Goal: Use online tool/utility: Utilize a website feature to perform a specific function

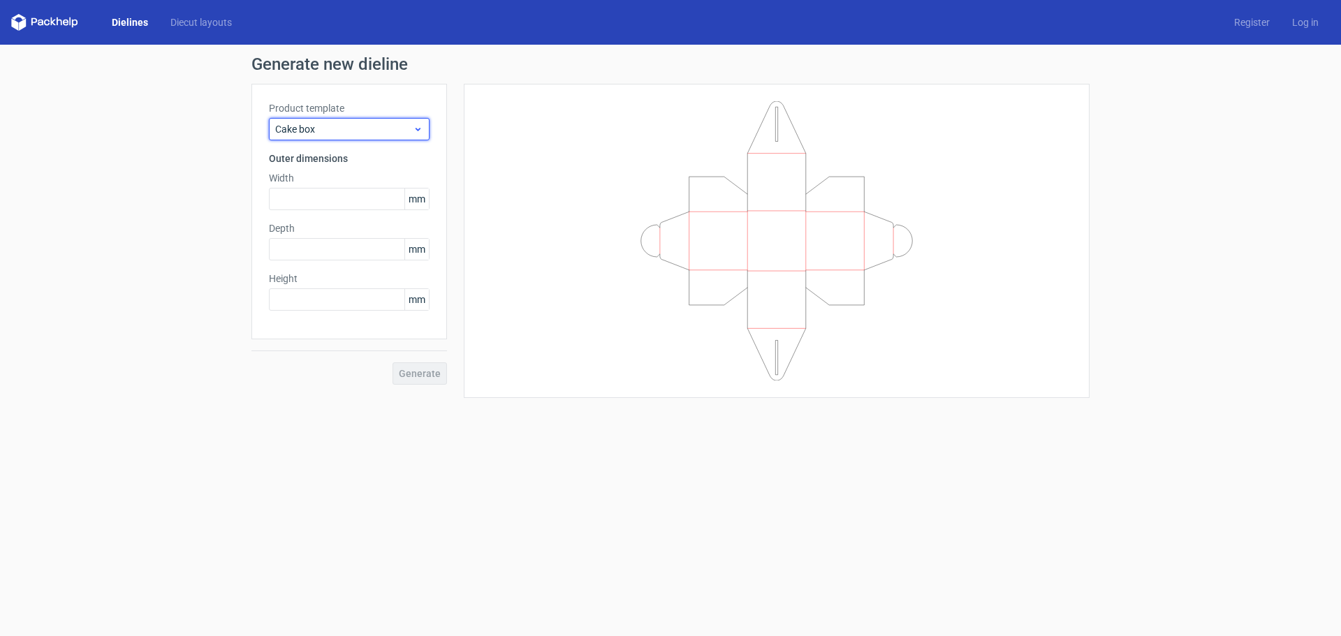
click at [302, 118] on div "Cake box" at bounding box center [349, 129] width 161 height 22
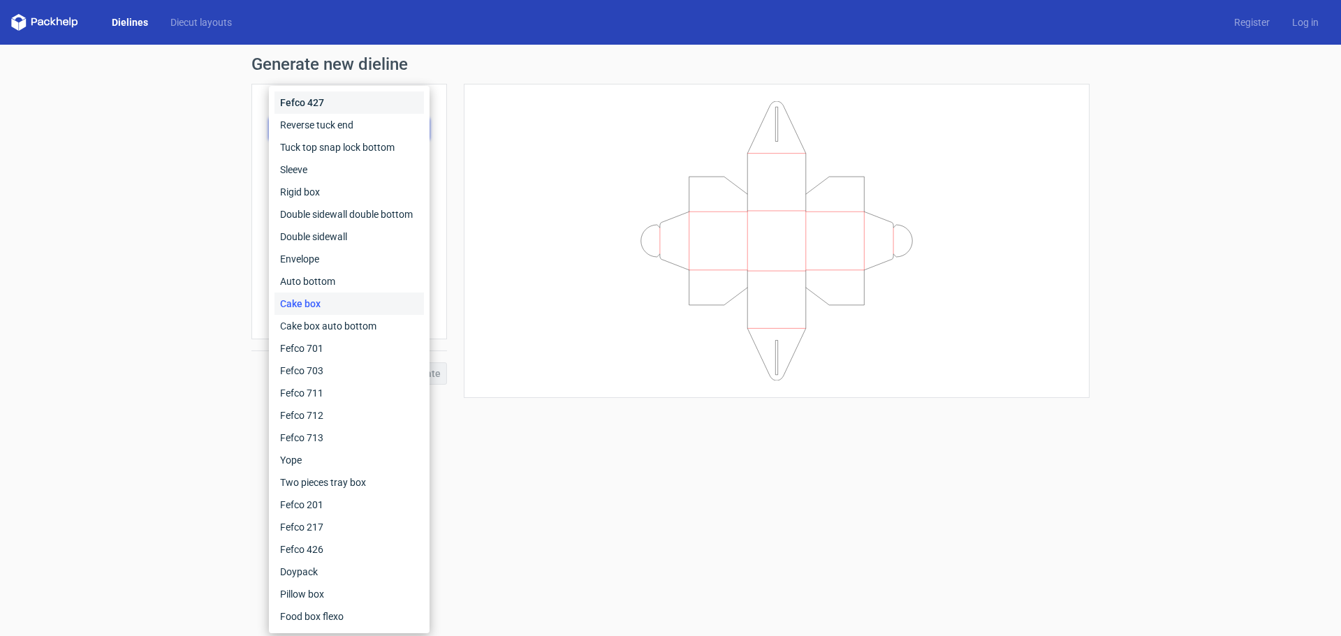
click at [307, 102] on div "Fefco 427" at bounding box center [348, 102] width 149 height 22
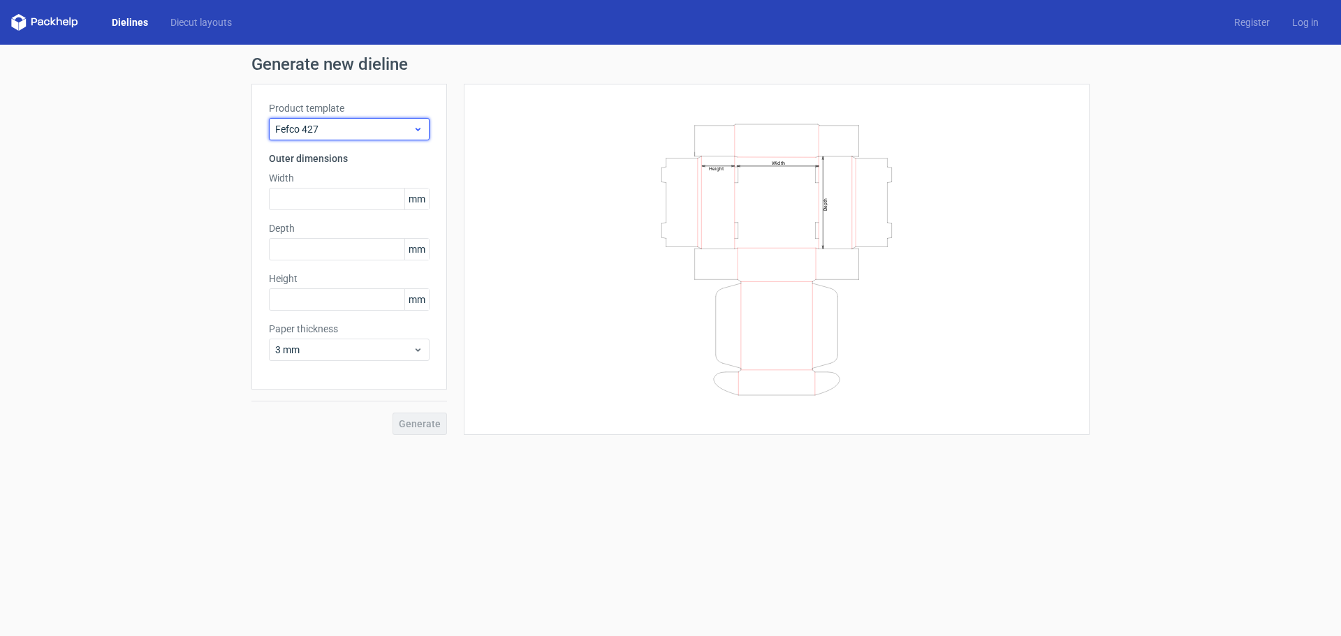
click at [301, 131] on span "Fefco 427" at bounding box center [344, 129] width 138 height 14
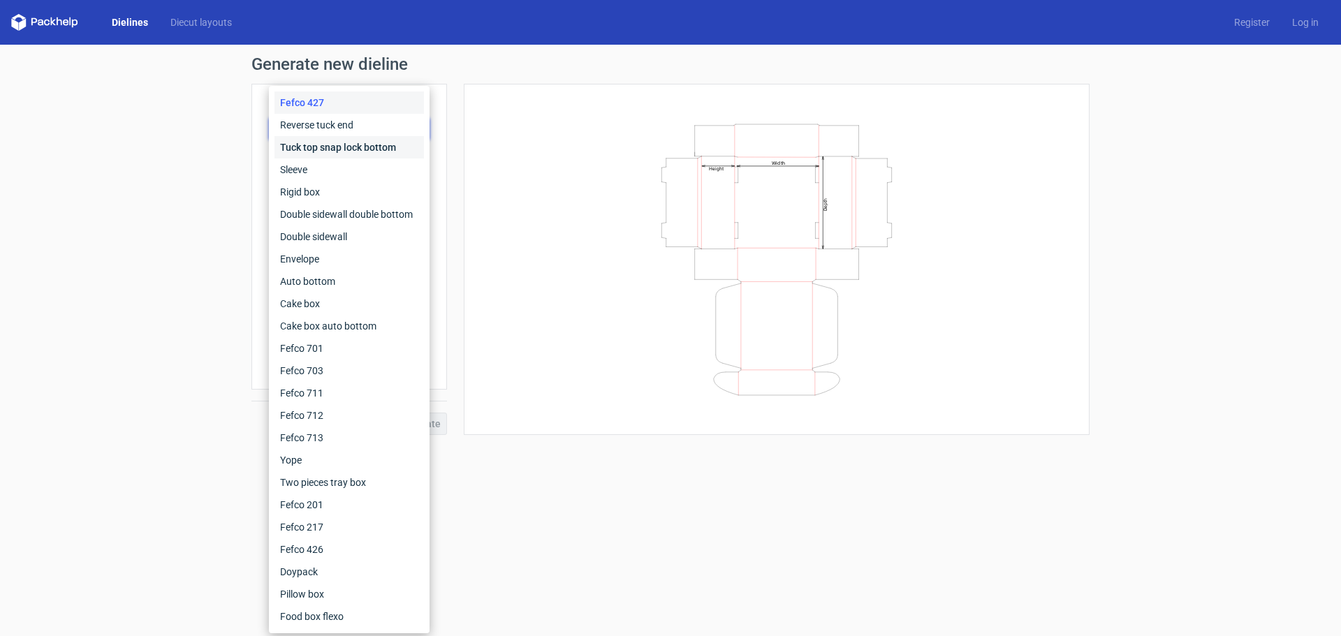
click at [312, 148] on div "Tuck top snap lock bottom" at bounding box center [348, 147] width 149 height 22
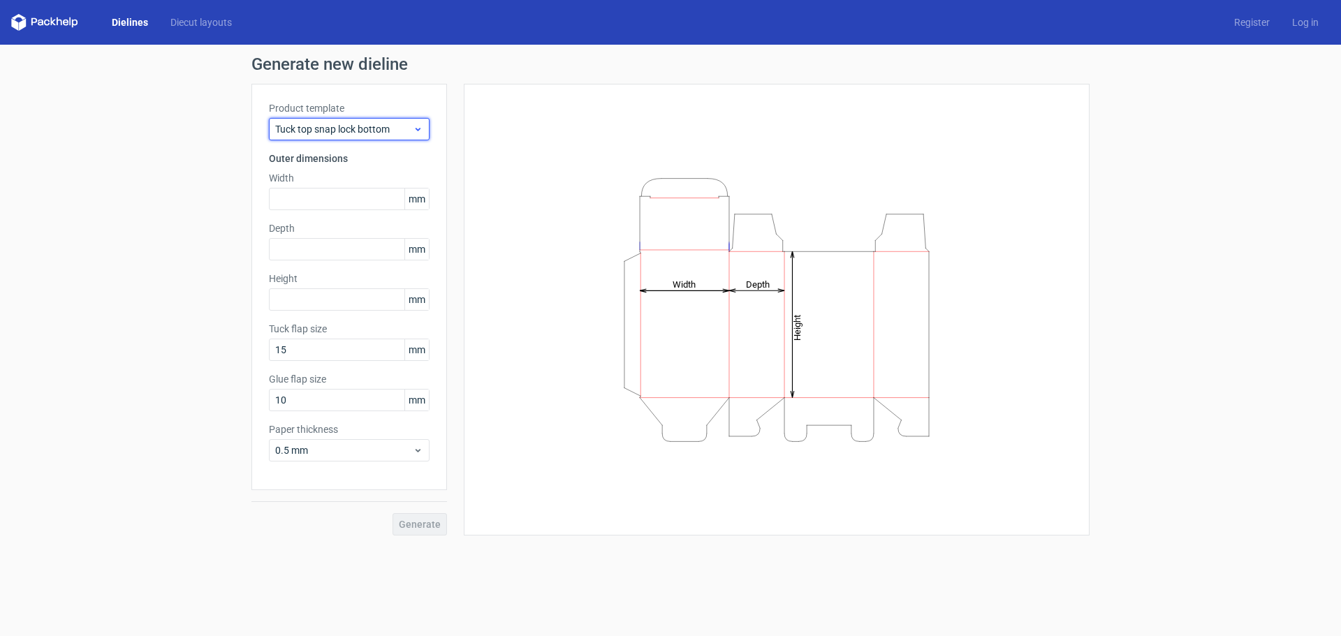
click at [342, 127] on span "Tuck top snap lock bottom" at bounding box center [344, 129] width 138 height 14
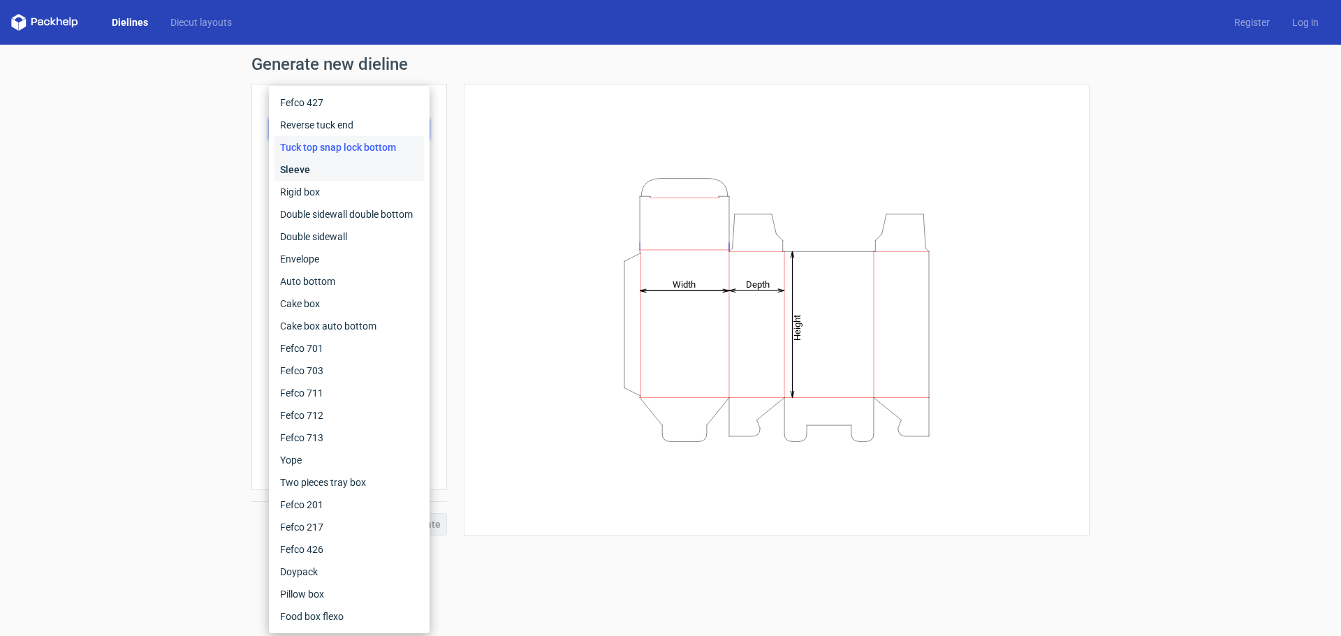
click at [309, 175] on div "Sleeve" at bounding box center [348, 170] width 149 height 22
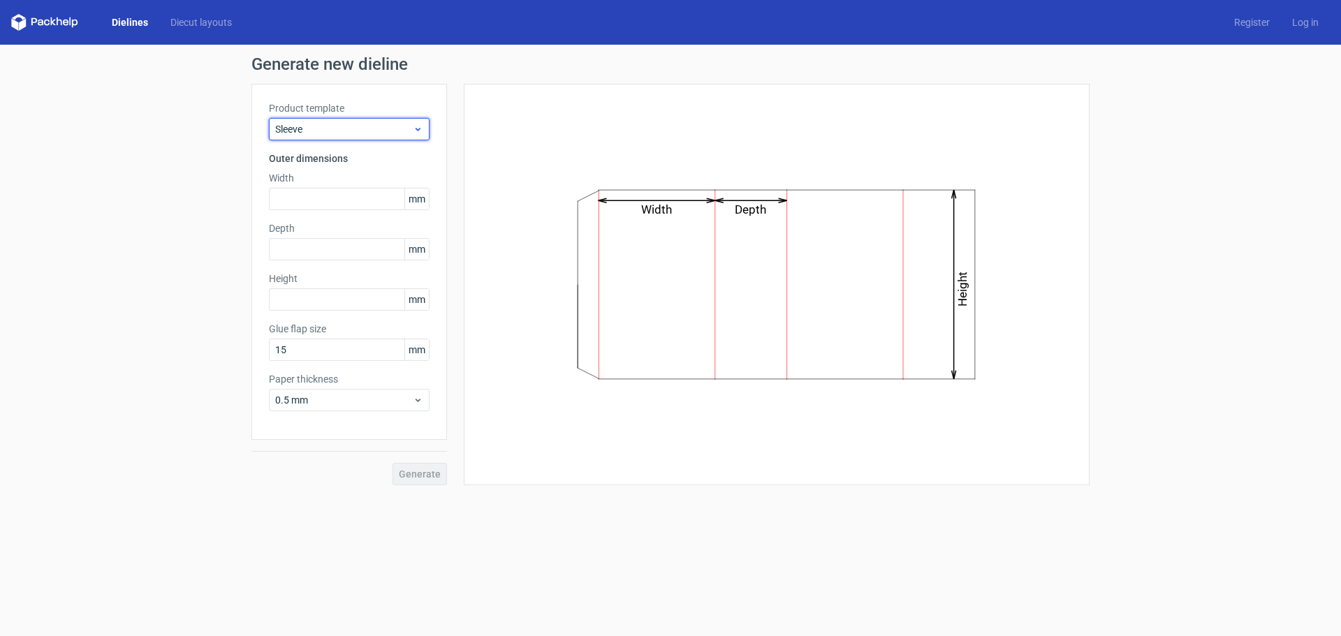
click at [342, 128] on span "Sleeve" at bounding box center [344, 129] width 138 height 14
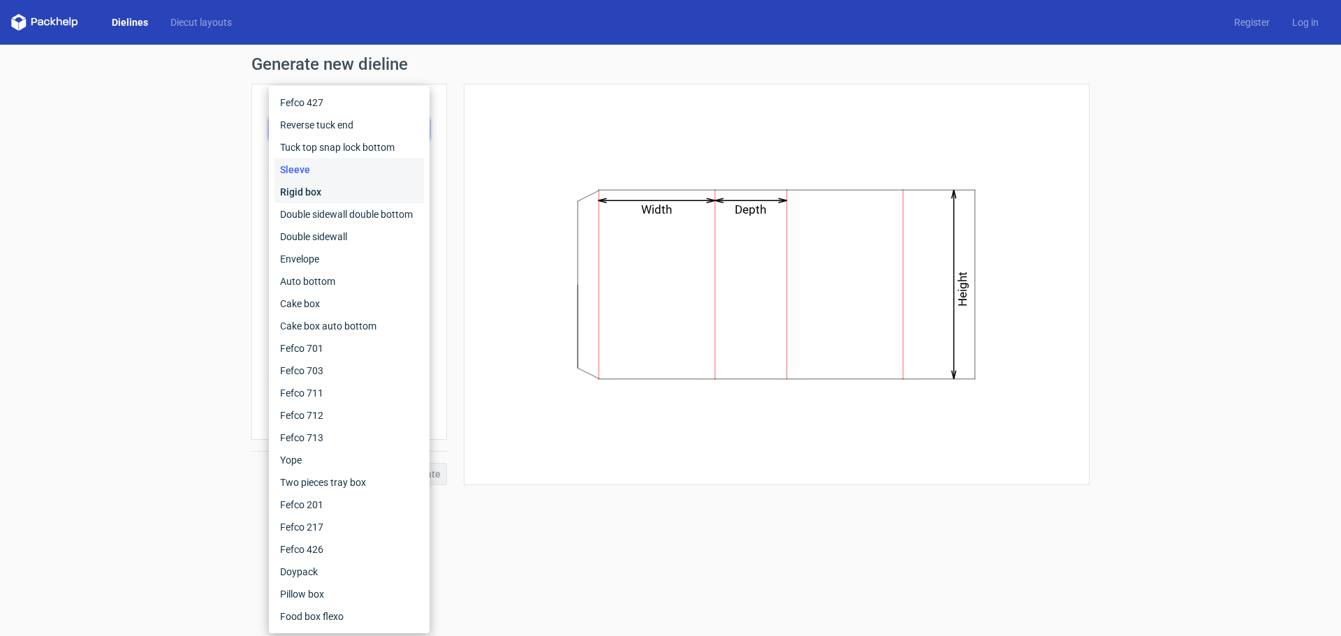
click at [294, 186] on div "Rigid box" at bounding box center [348, 192] width 149 height 22
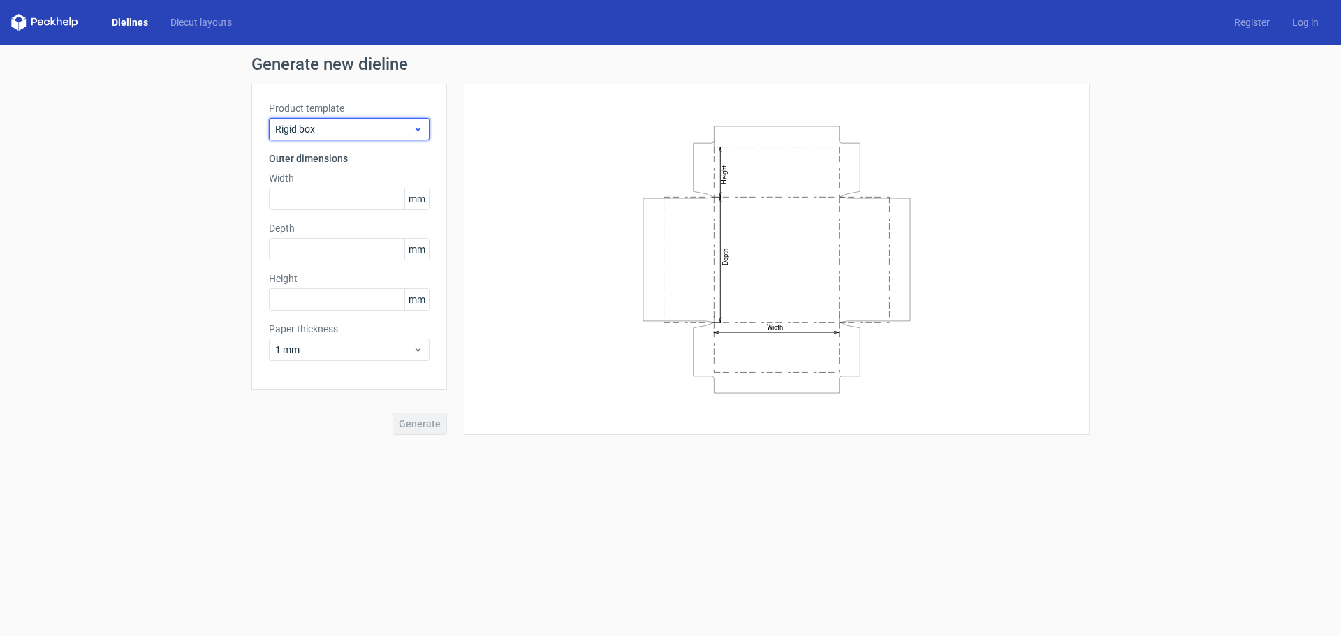
click at [348, 125] on span "Rigid box" at bounding box center [344, 129] width 138 height 14
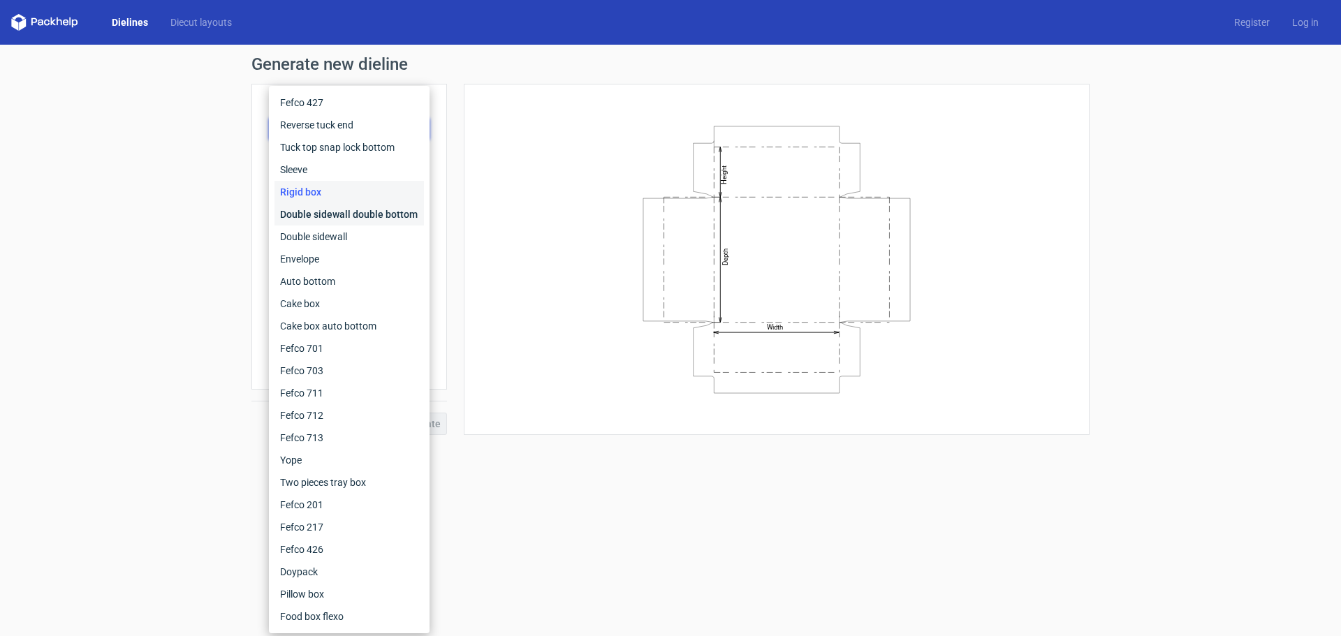
click at [295, 211] on div "Double sidewall double bottom" at bounding box center [348, 214] width 149 height 22
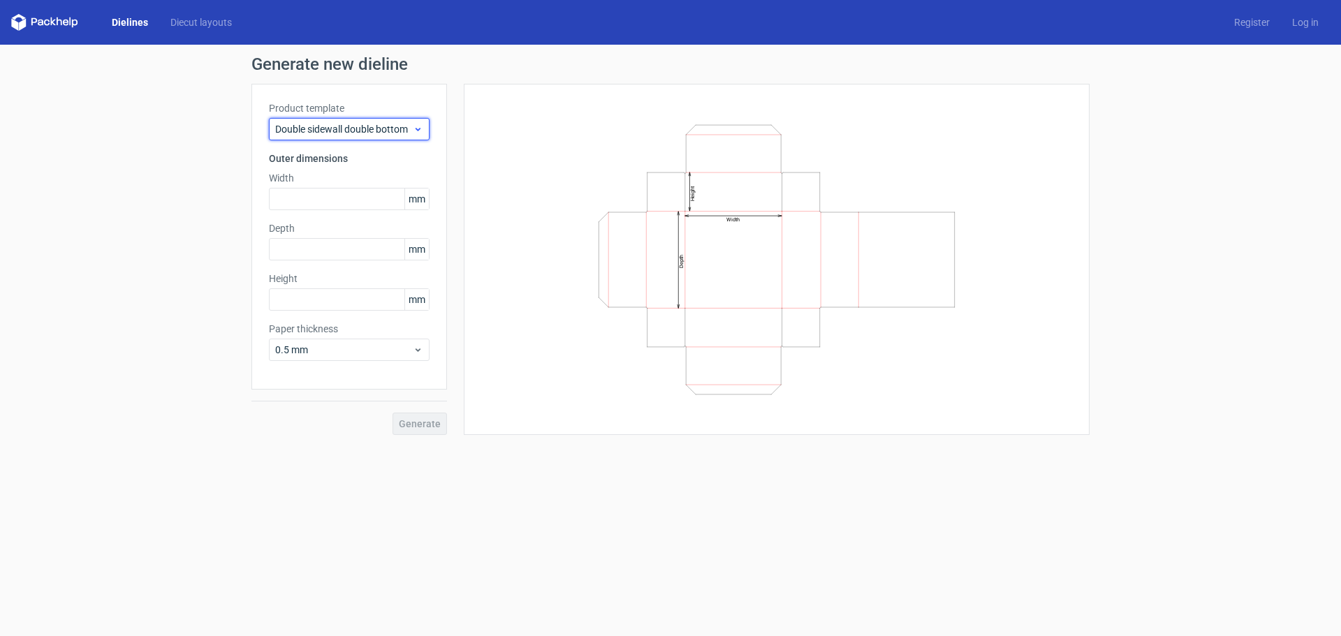
click at [345, 128] on span "Double sidewall double bottom" at bounding box center [344, 129] width 138 height 14
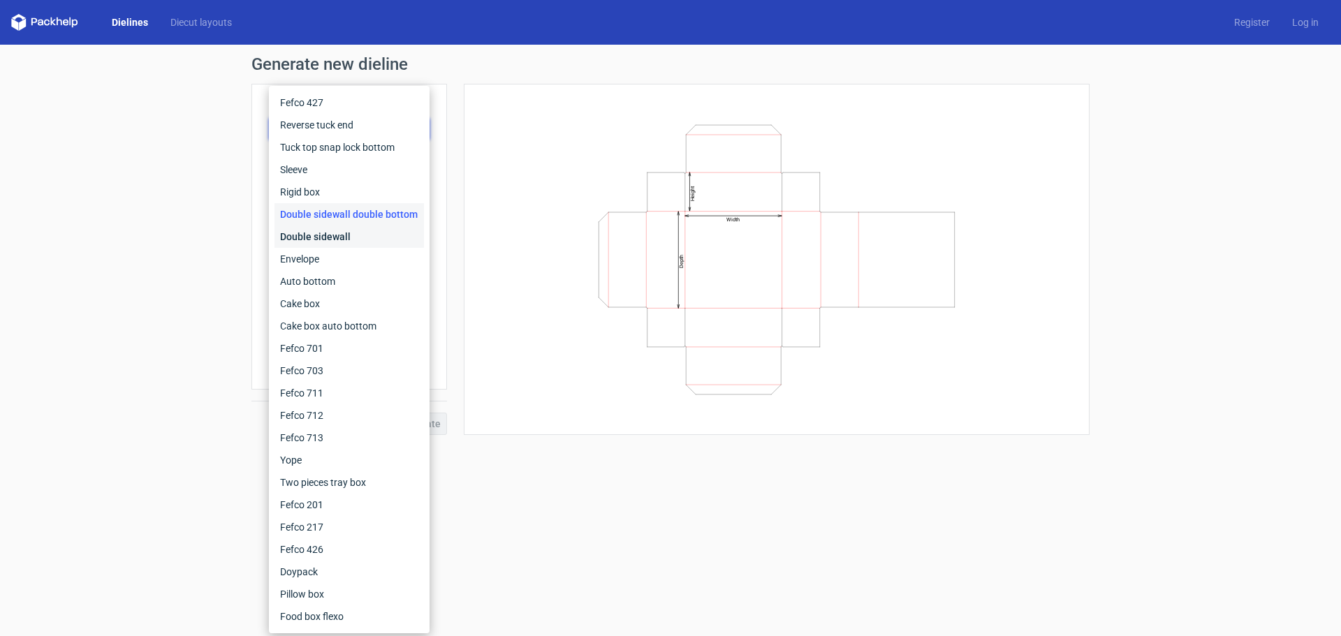
click at [310, 238] on div "Double sidewall" at bounding box center [348, 237] width 149 height 22
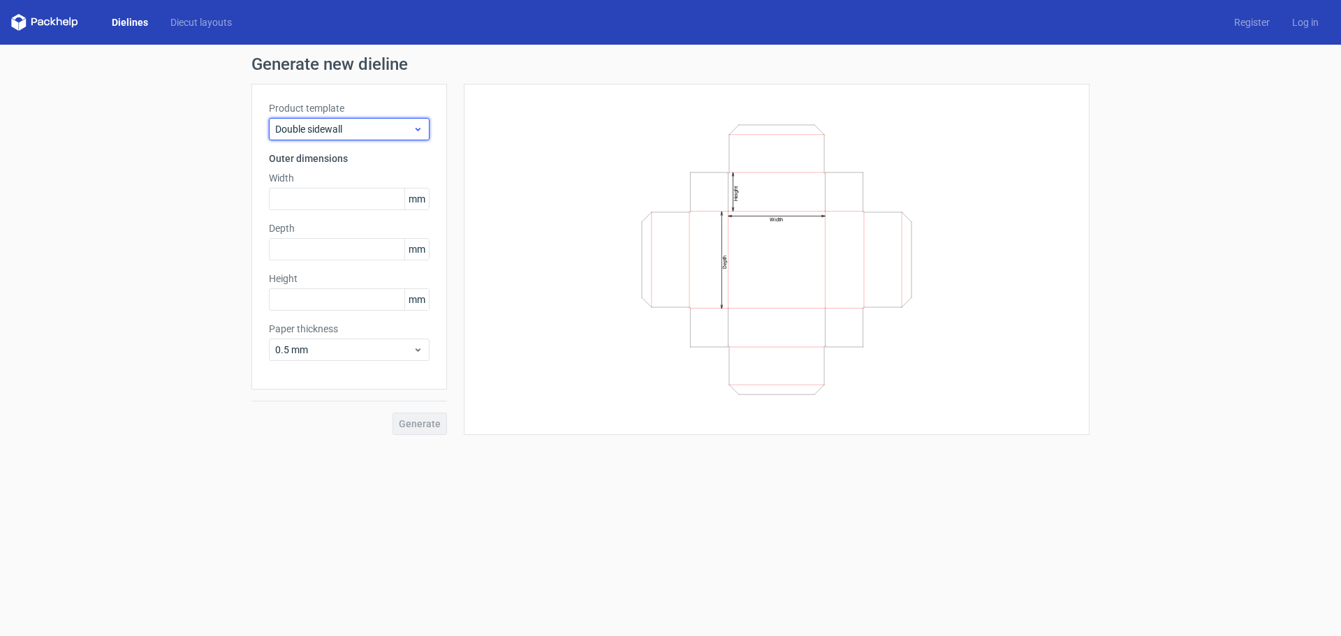
click at [361, 133] on span "Double sidewall" at bounding box center [344, 129] width 138 height 14
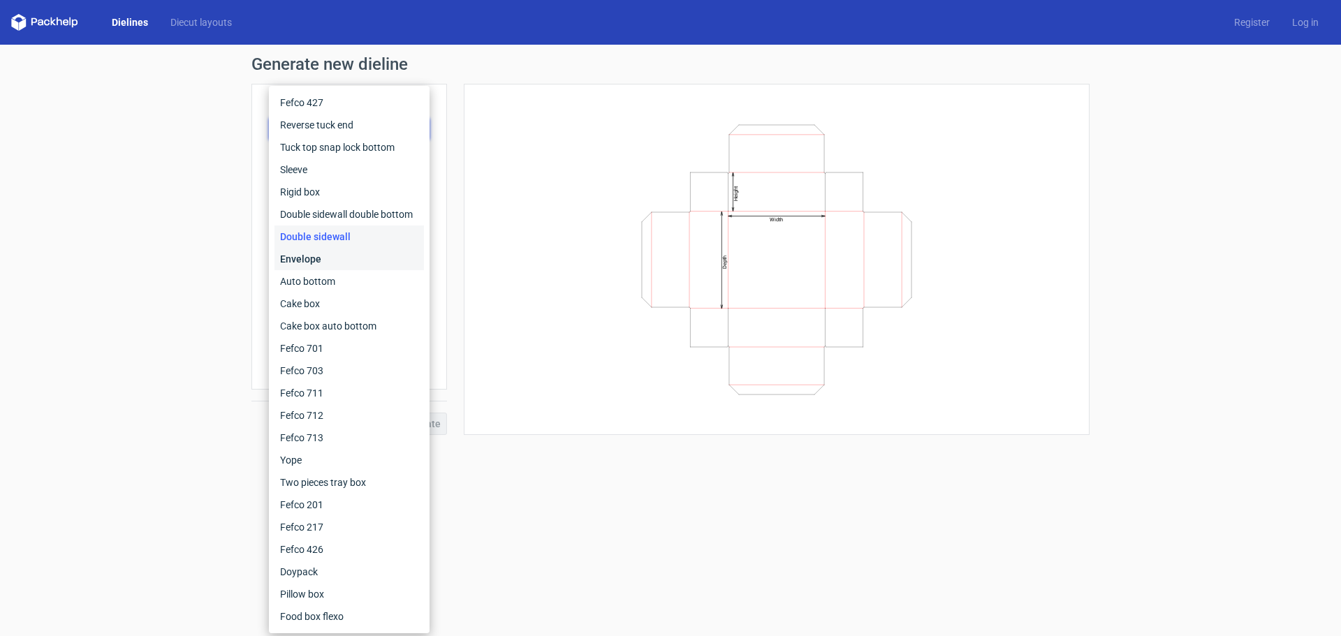
click at [296, 256] on div "Envelope" at bounding box center [348, 259] width 149 height 22
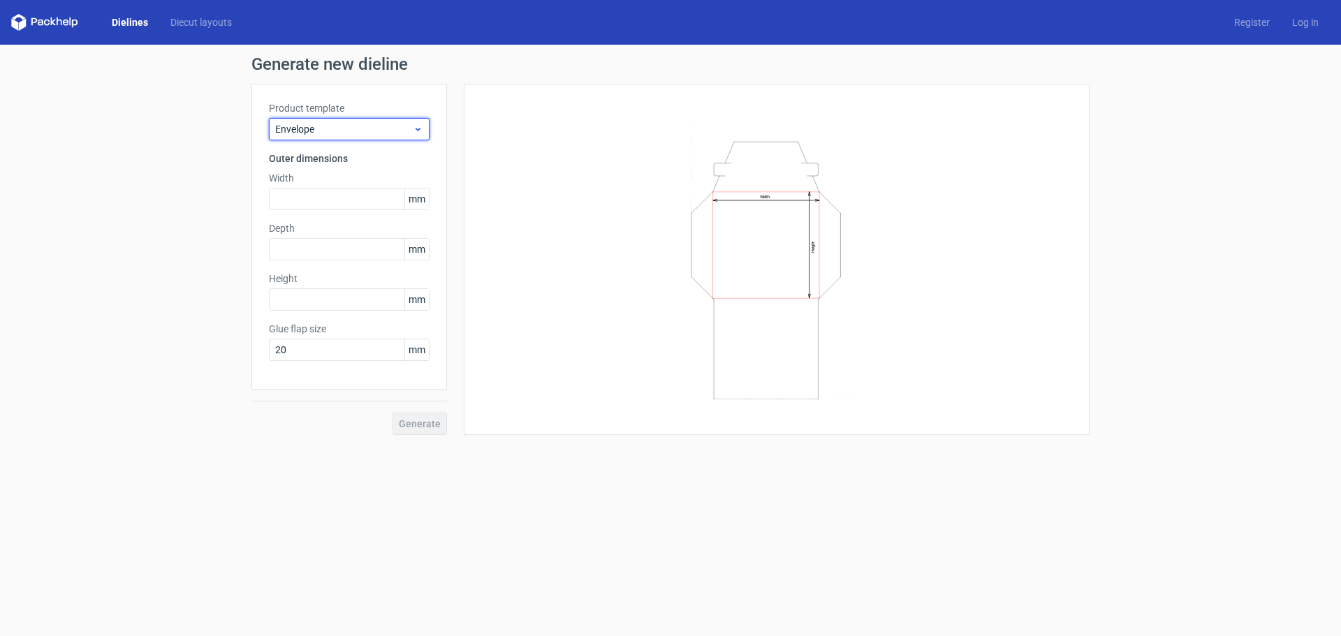
click at [361, 128] on span "Envelope" at bounding box center [344, 129] width 138 height 14
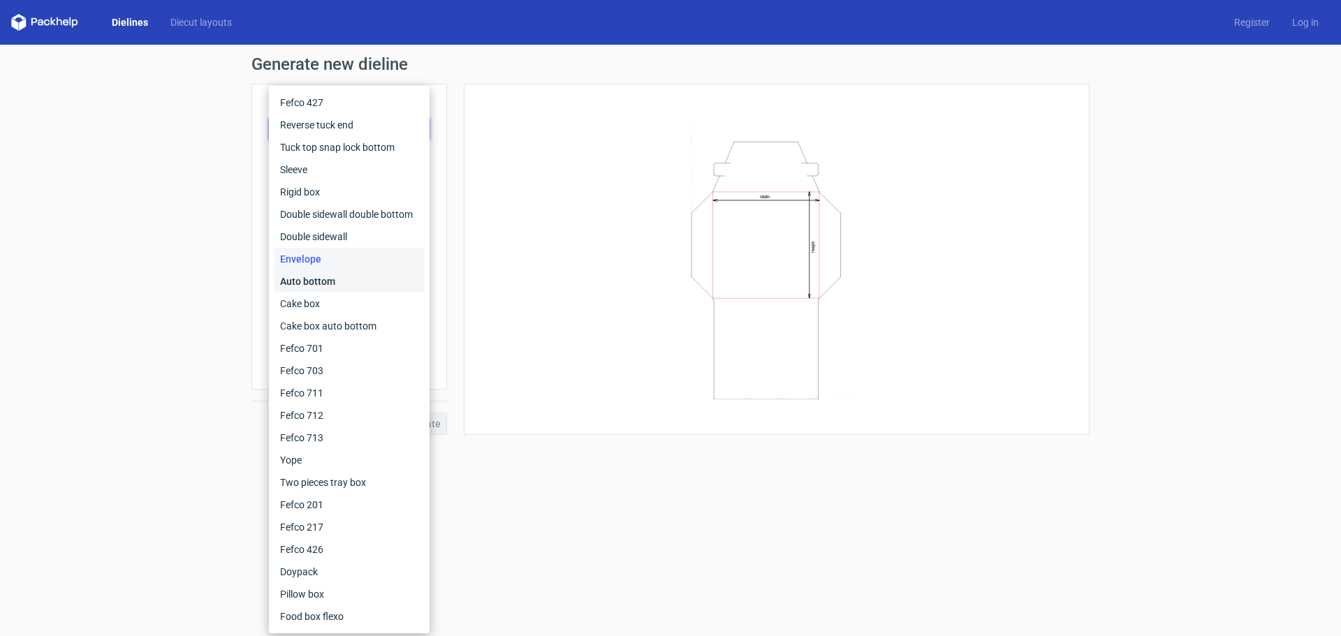
click at [309, 284] on div "Auto bottom" at bounding box center [348, 281] width 149 height 22
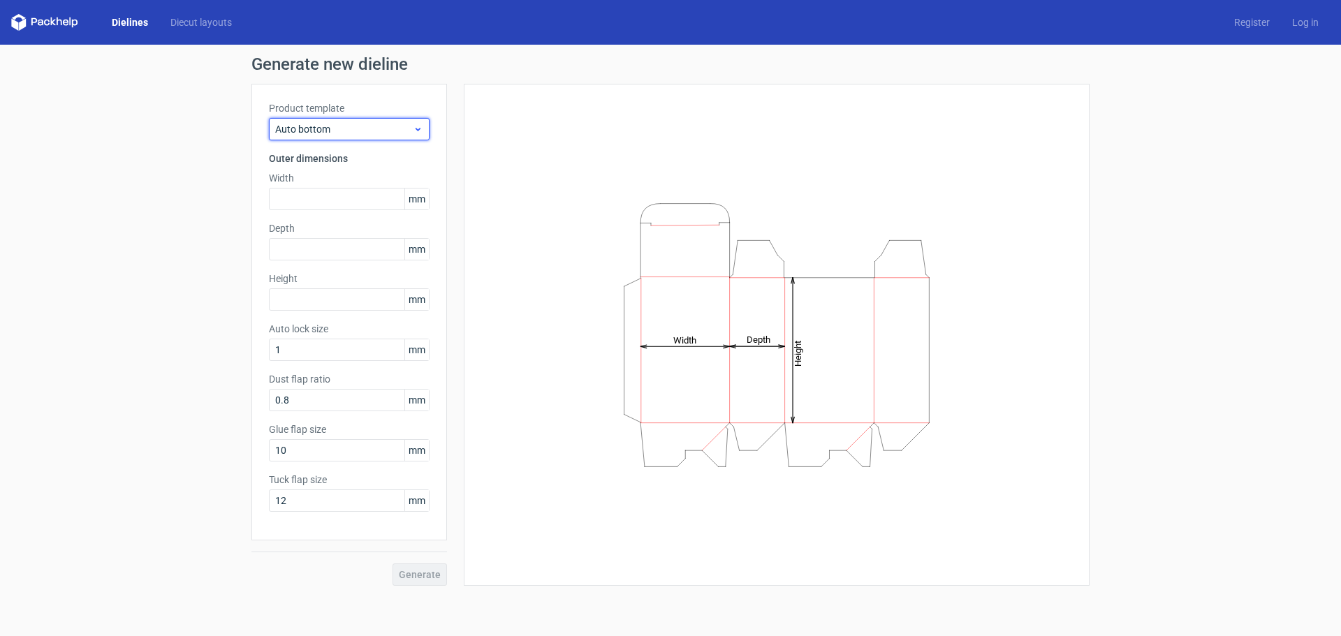
click at [367, 131] on span "Auto bottom" at bounding box center [344, 129] width 138 height 14
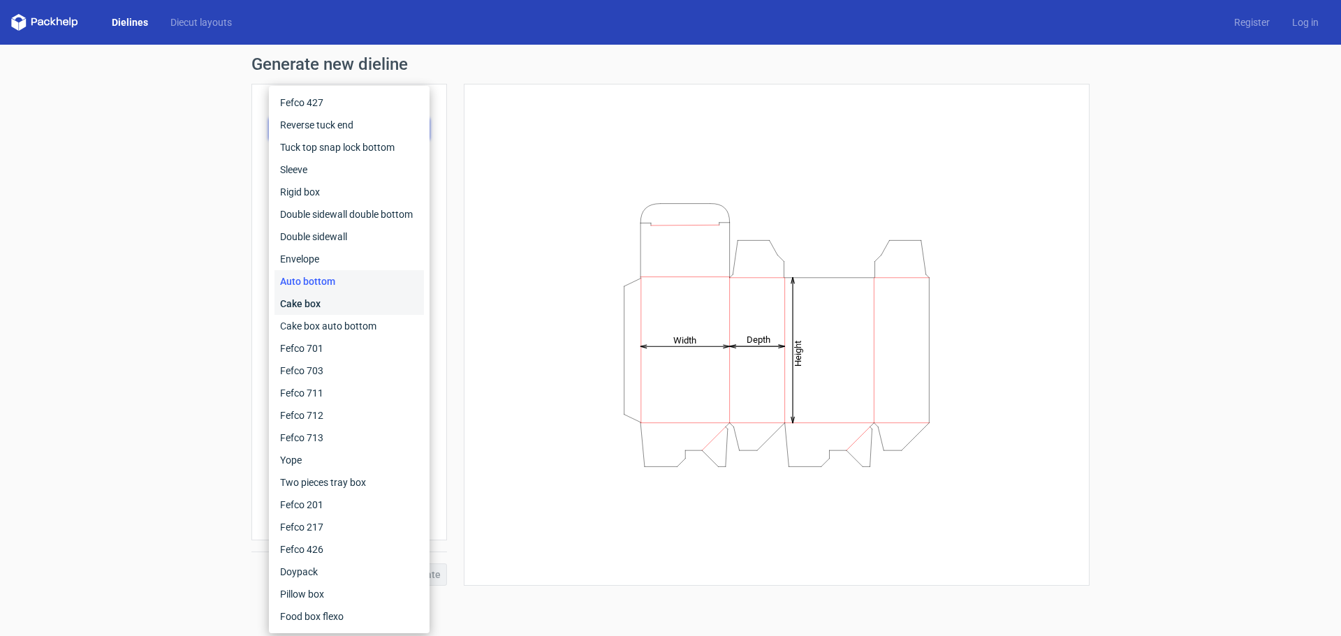
click at [294, 297] on div "Cake box" at bounding box center [348, 304] width 149 height 22
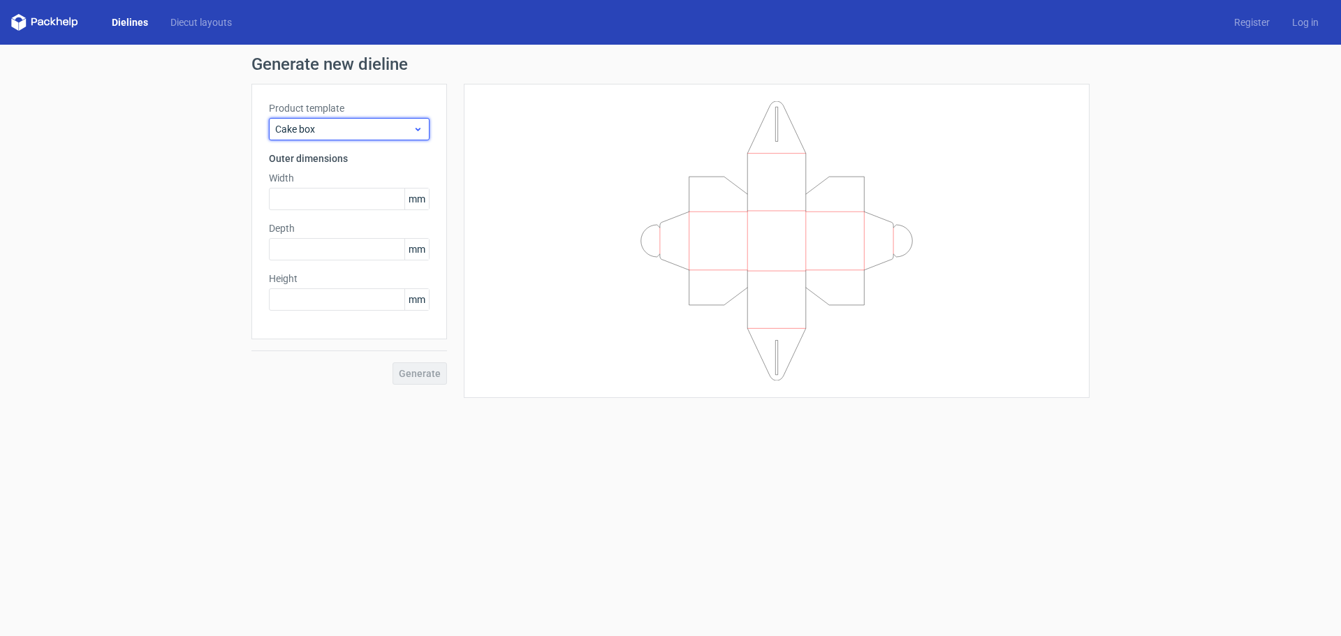
click at [366, 119] on div "Cake box" at bounding box center [349, 129] width 161 height 22
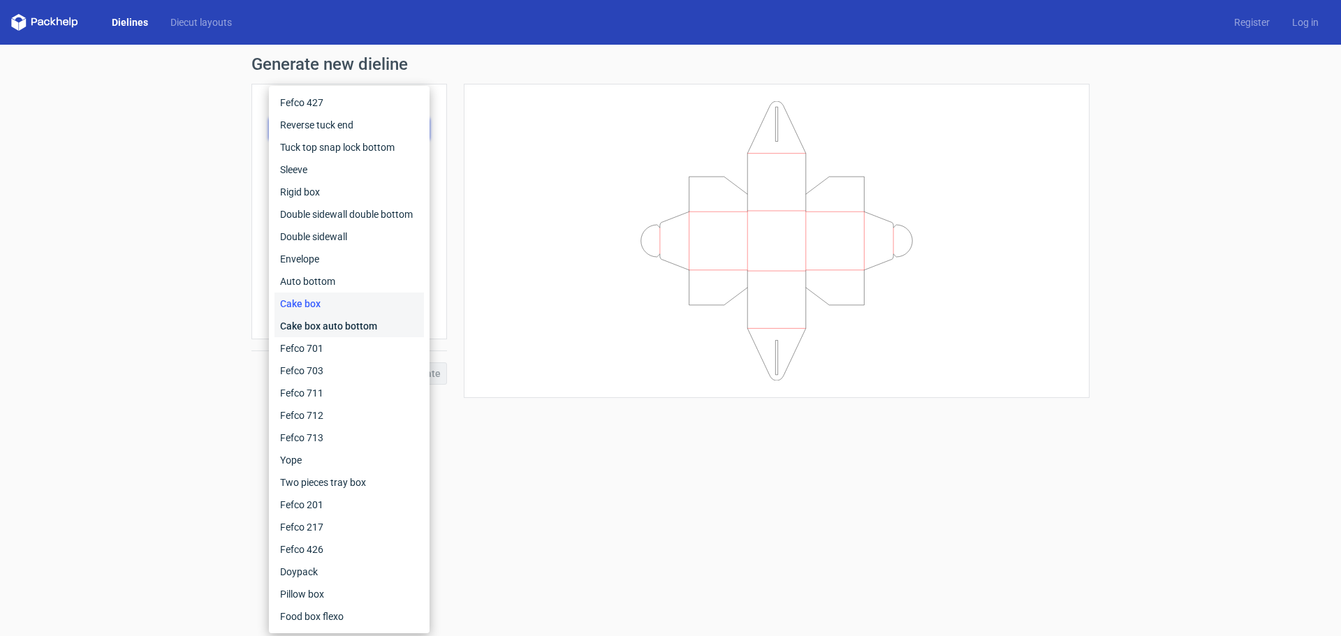
click at [317, 323] on div "Cake box auto bottom" at bounding box center [348, 326] width 149 height 22
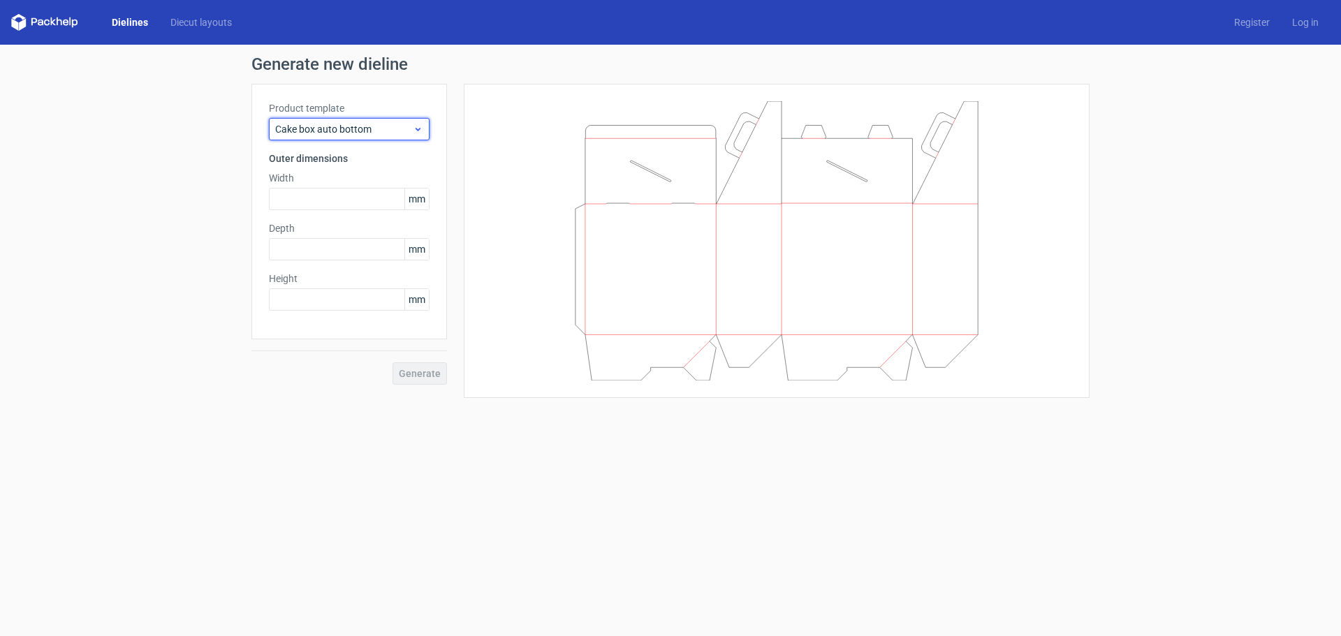
click at [374, 135] on span "Cake box auto bottom" at bounding box center [344, 129] width 138 height 14
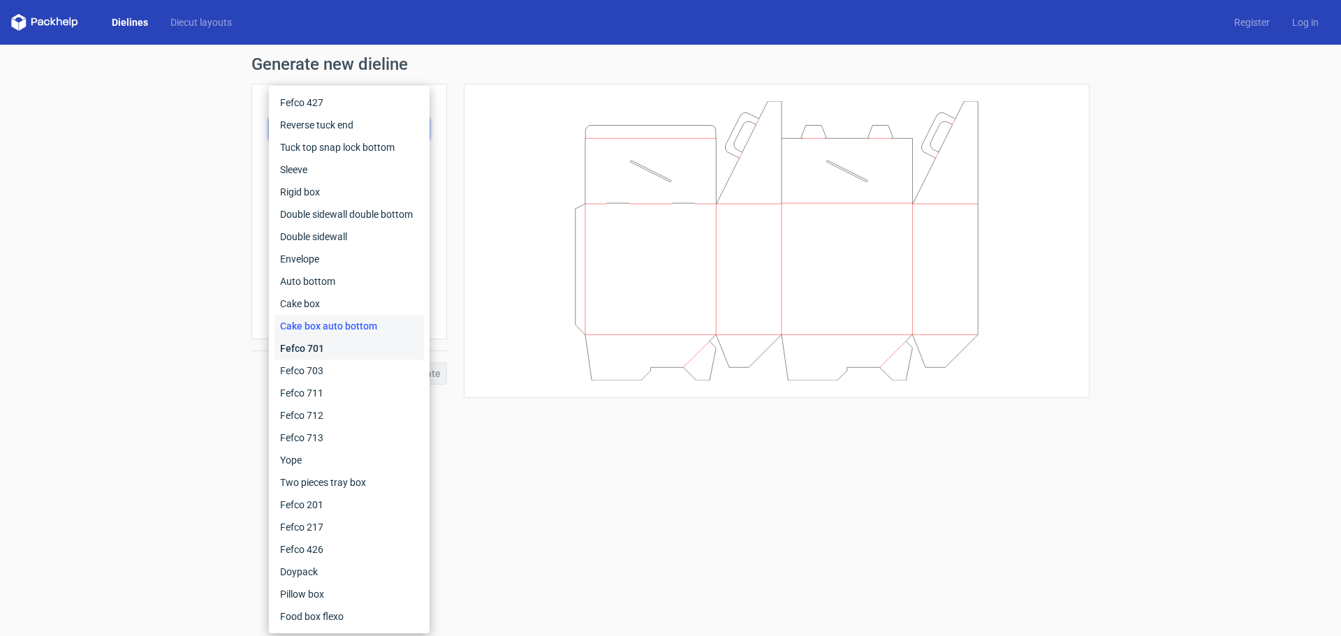
click at [307, 348] on div "Fefco 701" at bounding box center [348, 348] width 149 height 22
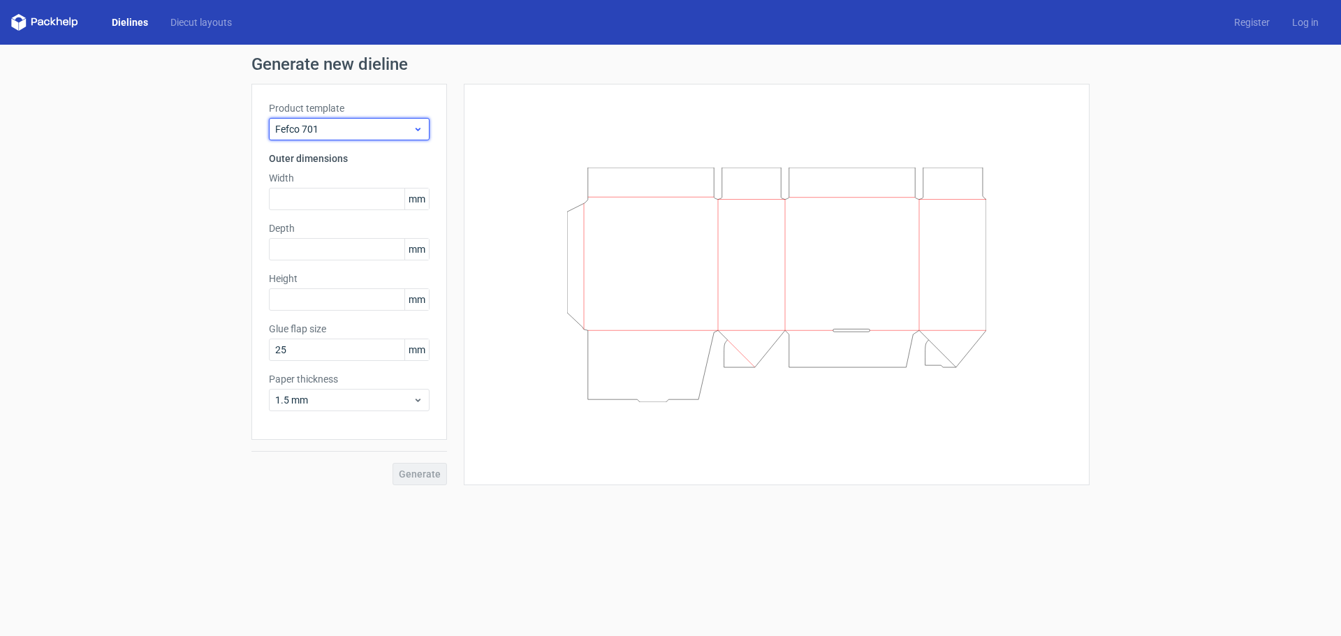
click at [362, 124] on span "Fefco 701" at bounding box center [344, 129] width 138 height 14
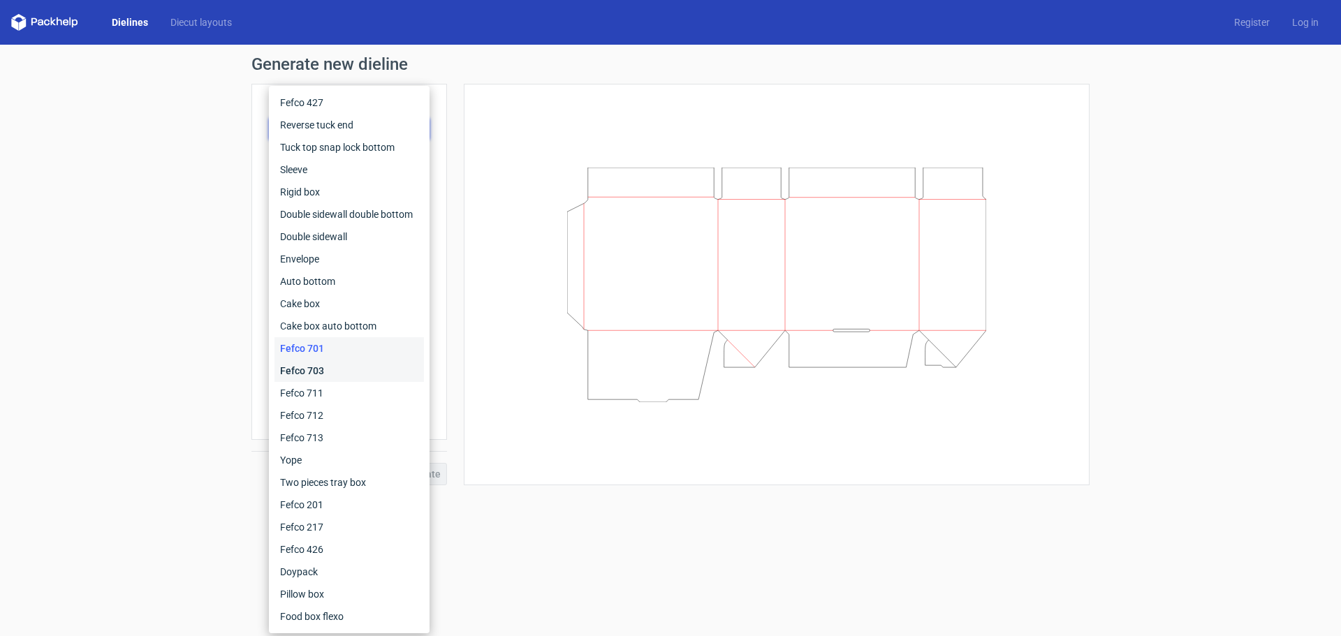
click at [304, 372] on div "Fefco 703" at bounding box center [348, 371] width 149 height 22
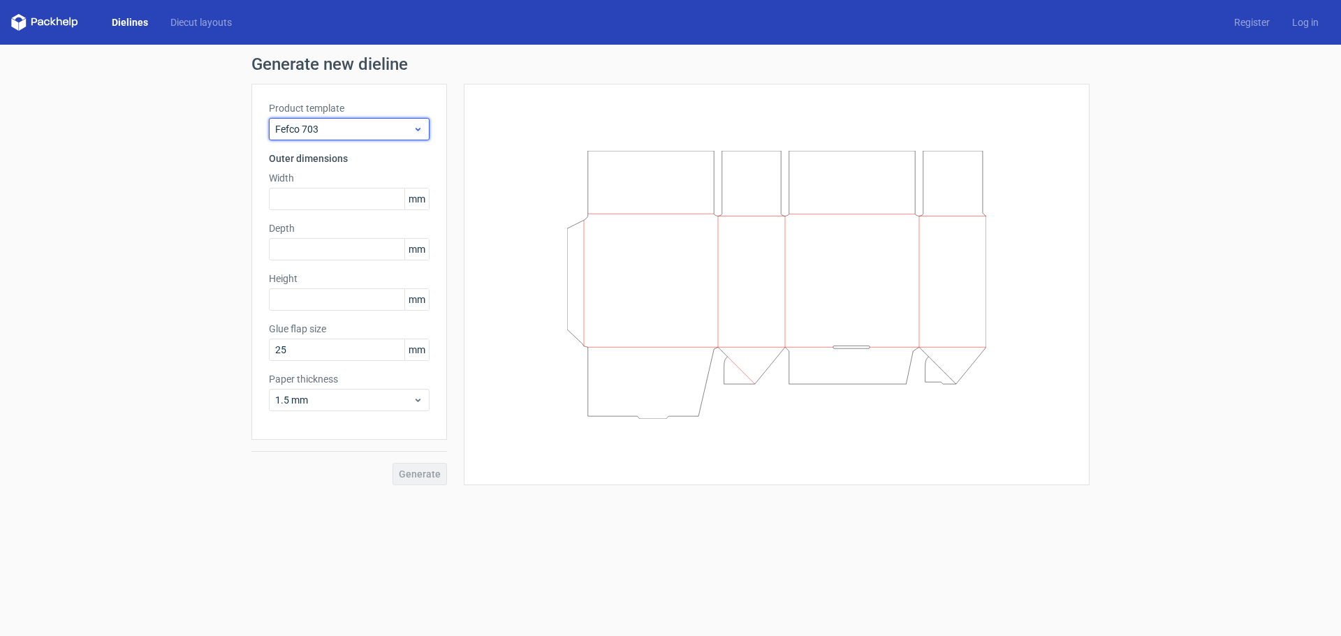
click at [368, 122] on div "Fefco 703" at bounding box center [349, 129] width 161 height 22
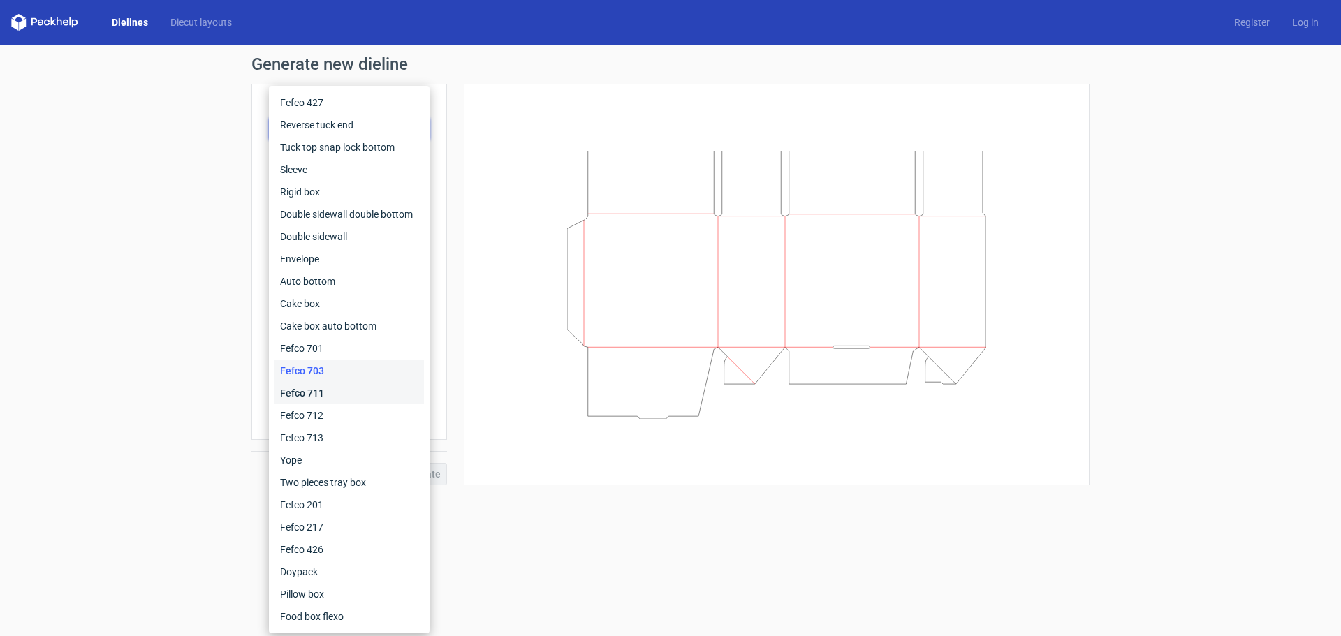
click at [301, 392] on div "Fefco 711" at bounding box center [348, 393] width 149 height 22
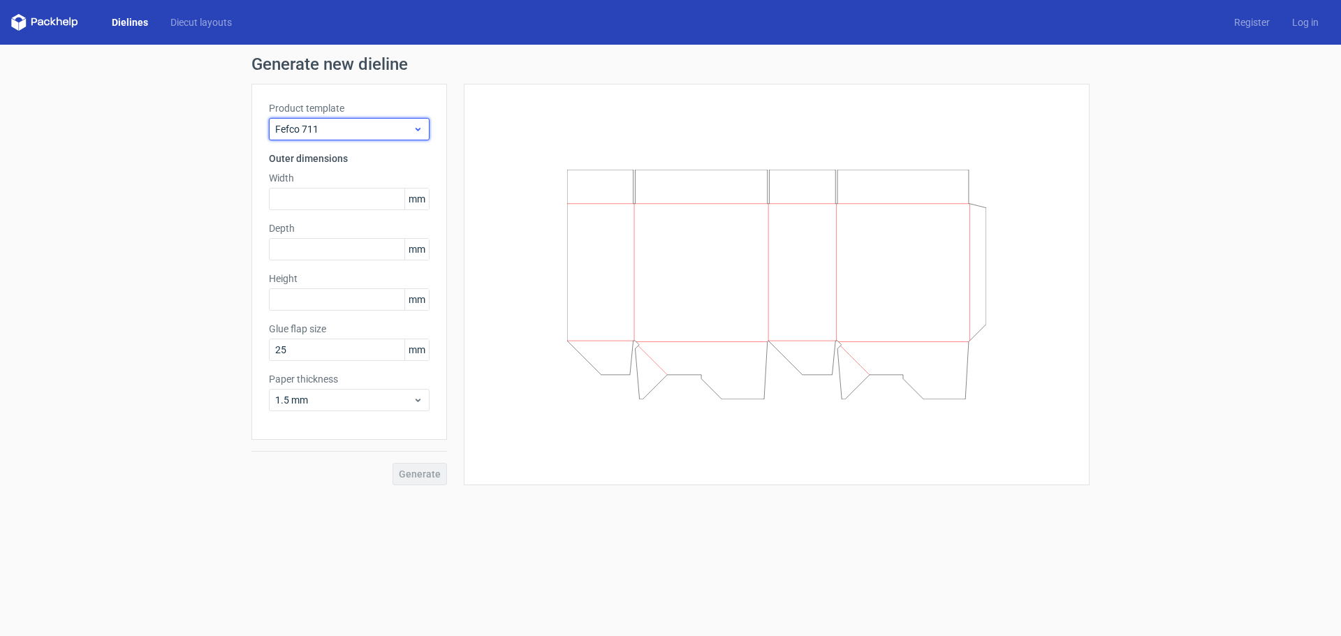
click at [379, 130] on span "Fefco 711" at bounding box center [344, 129] width 138 height 14
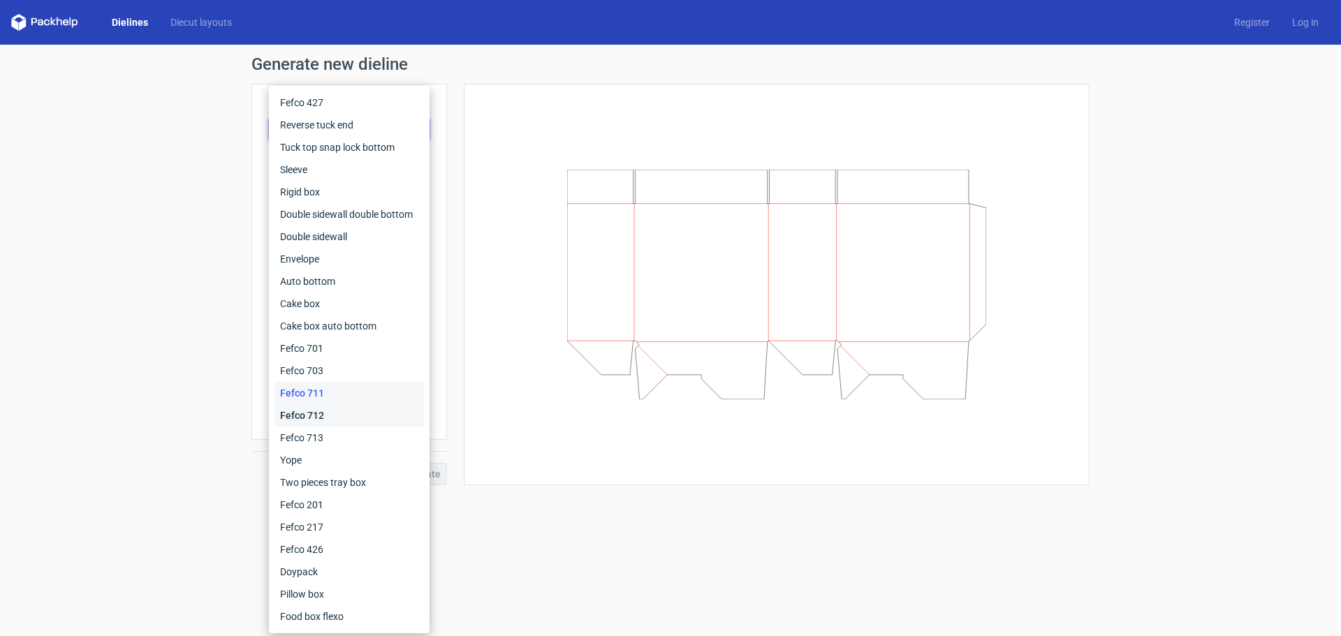
click at [293, 411] on div "Fefco 712" at bounding box center [348, 415] width 149 height 22
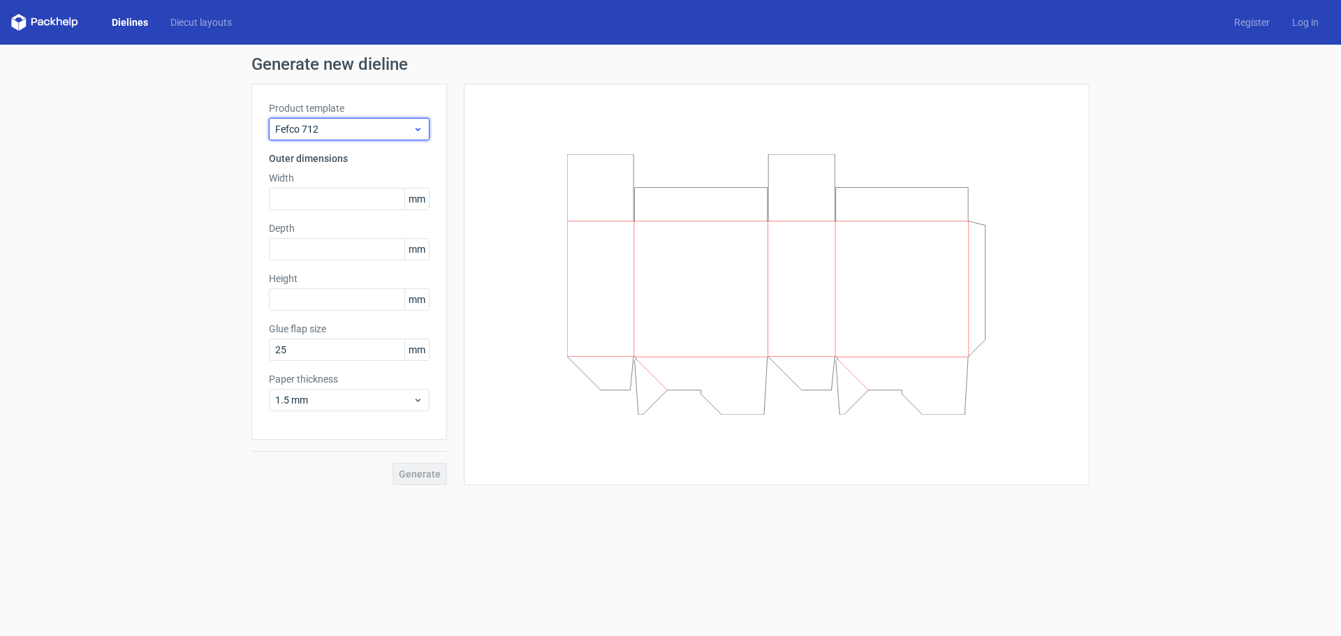
click at [402, 130] on span "Fefco 712" at bounding box center [344, 129] width 138 height 14
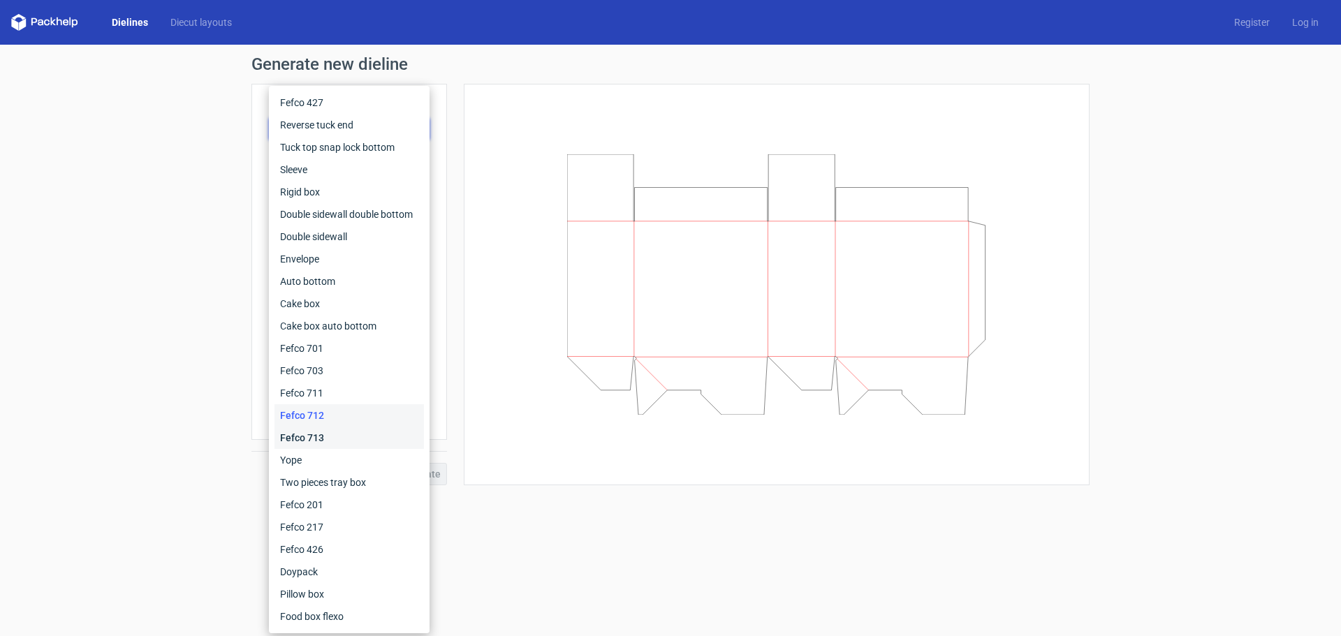
click at [312, 435] on div "Fefco 713" at bounding box center [348, 438] width 149 height 22
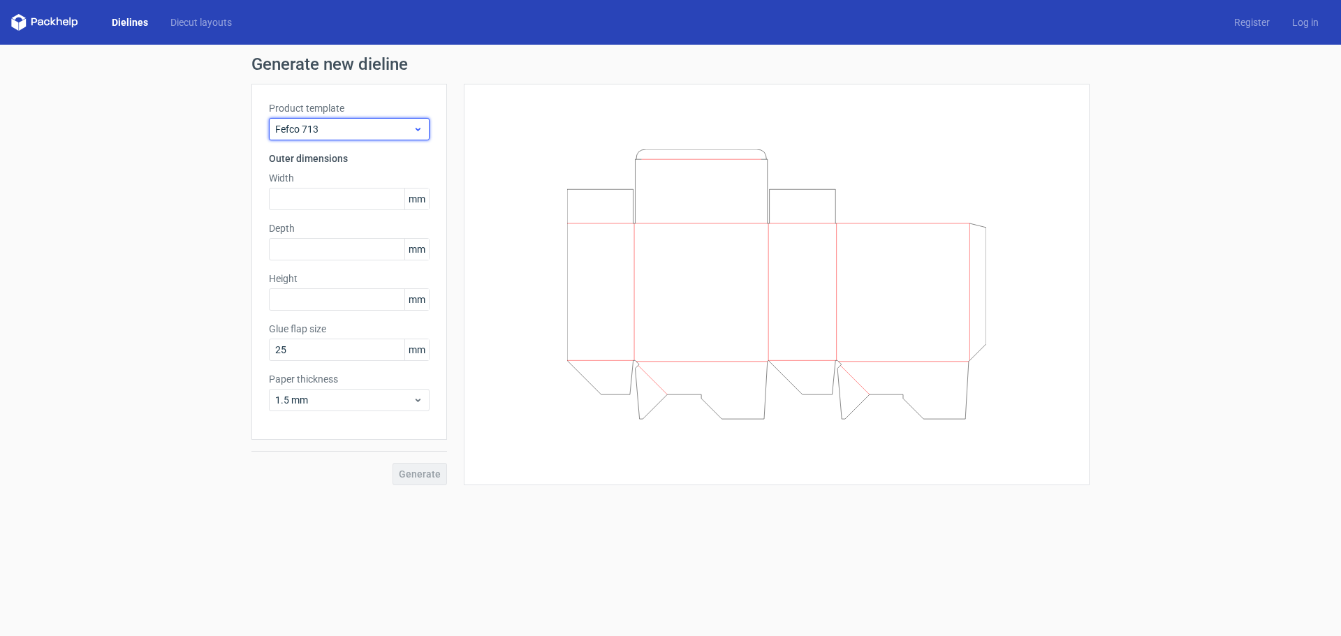
click at [398, 123] on span "Fefco 713" at bounding box center [344, 129] width 138 height 14
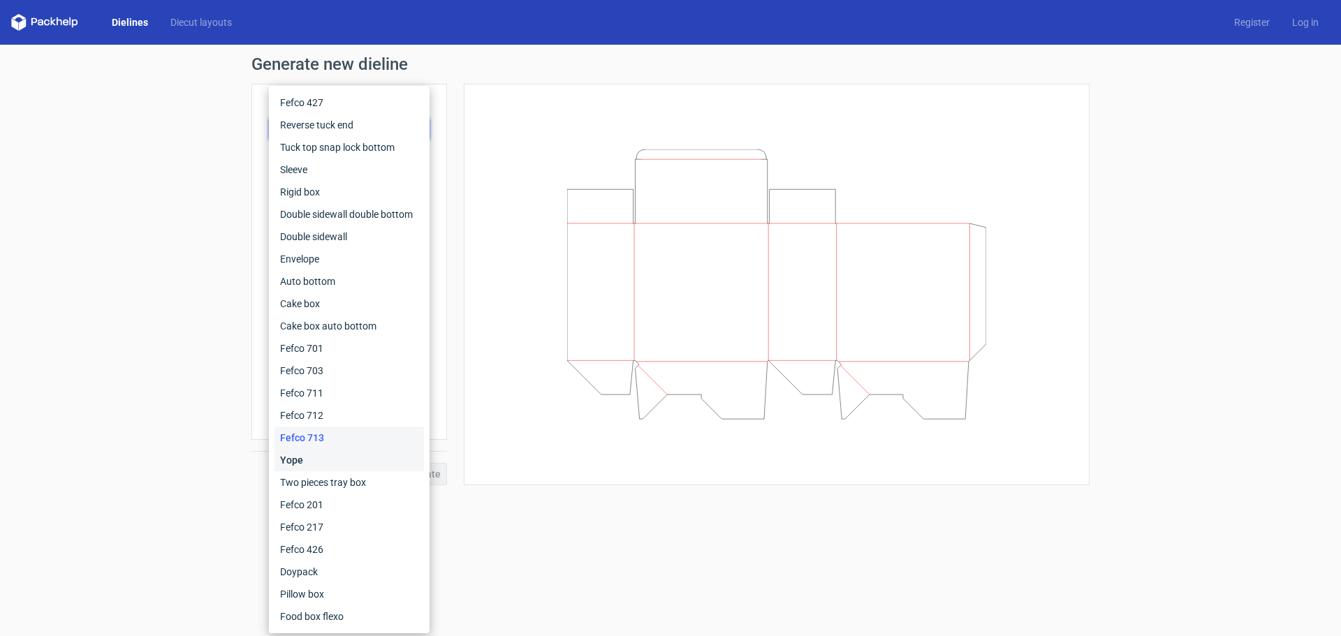
click at [297, 454] on div "Yope" at bounding box center [348, 460] width 149 height 22
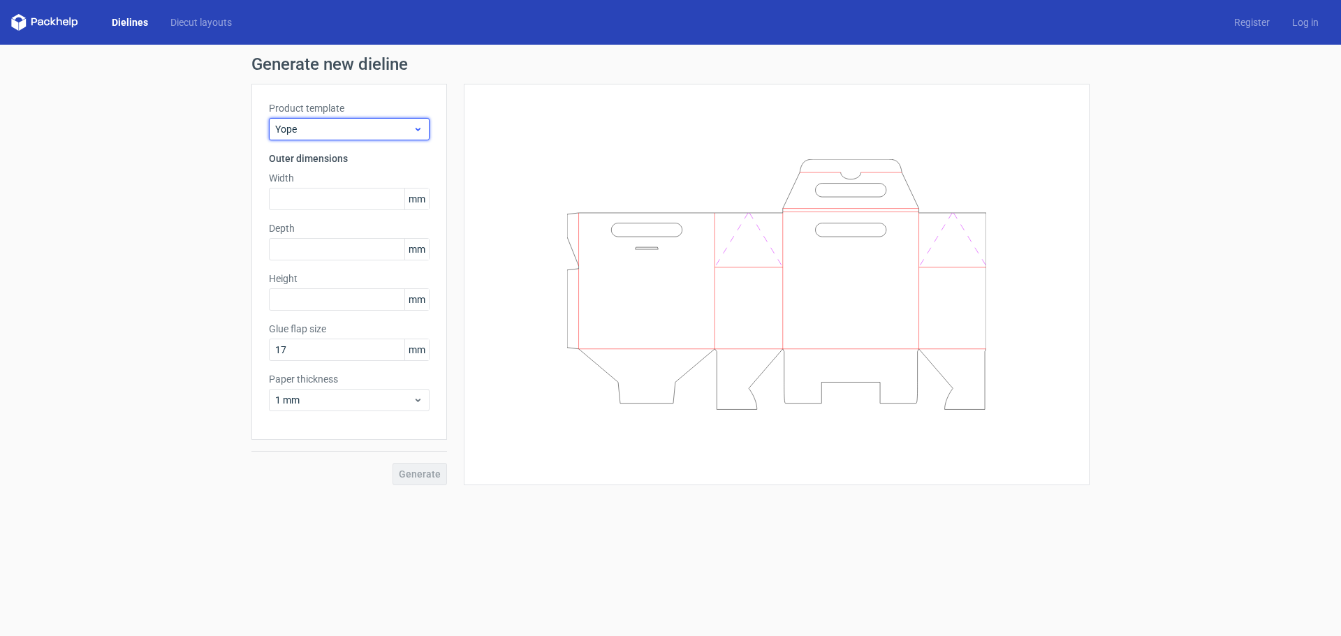
click at [385, 140] on div "Yope" at bounding box center [349, 129] width 161 height 22
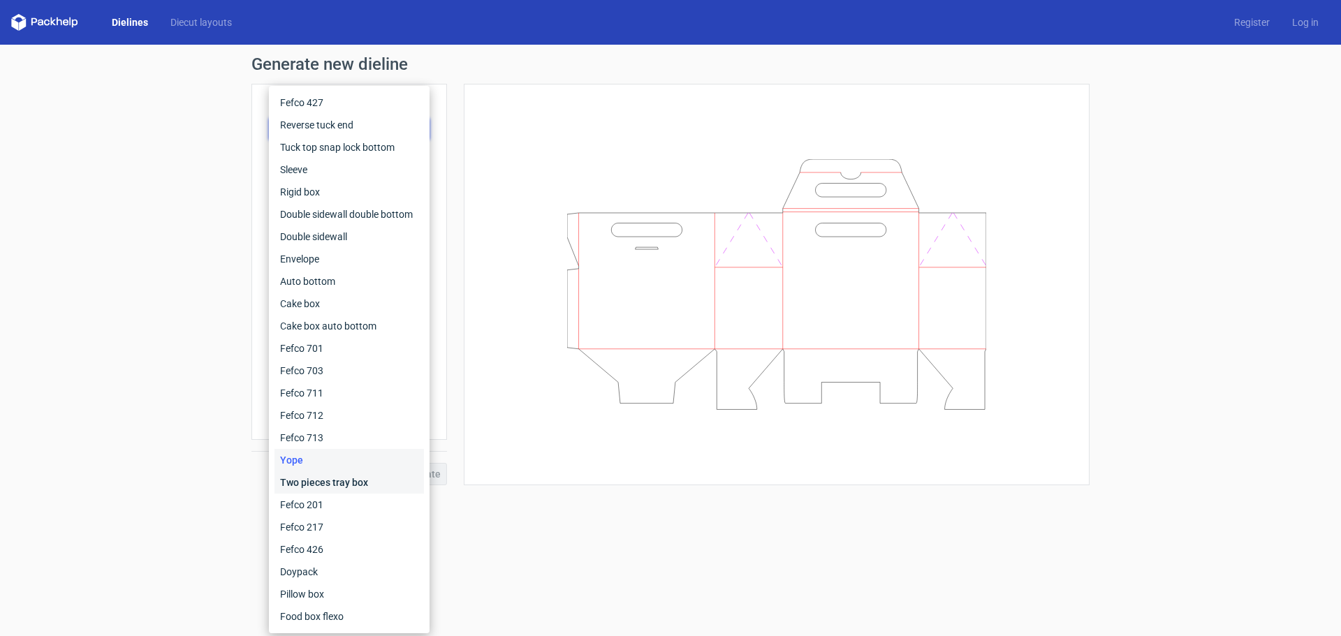
click at [301, 478] on div "Two pieces tray box" at bounding box center [348, 482] width 149 height 22
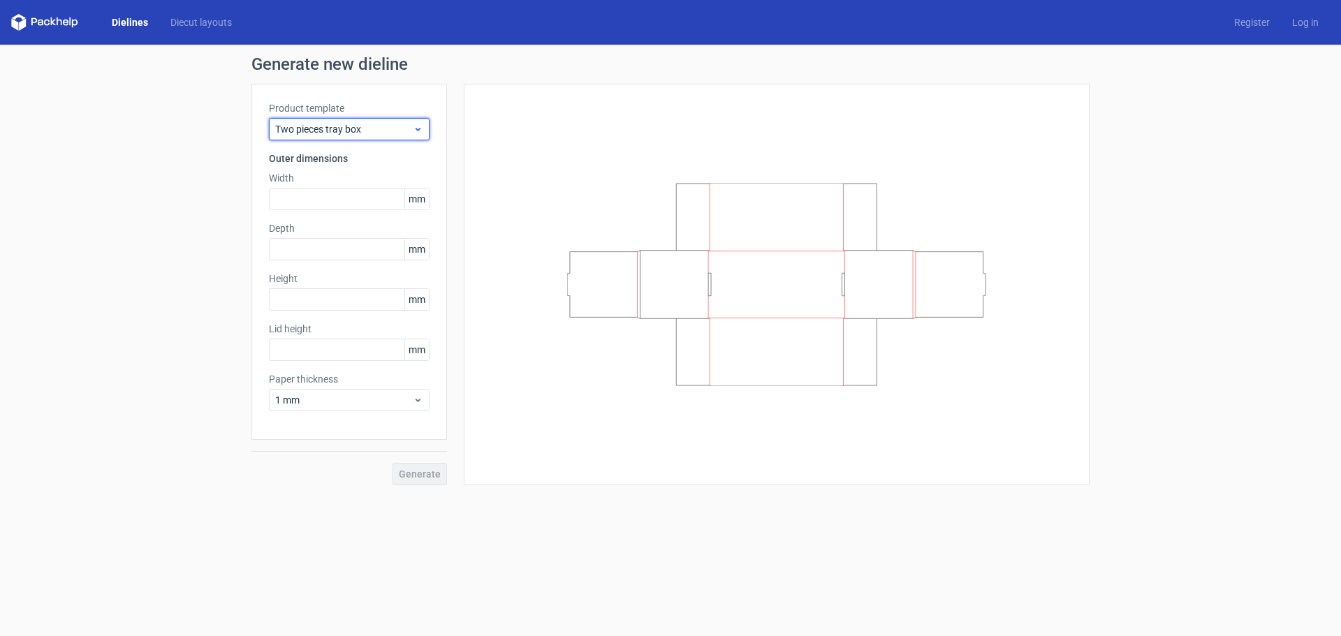
click at [397, 132] on span "Two pieces tray box" at bounding box center [344, 129] width 138 height 14
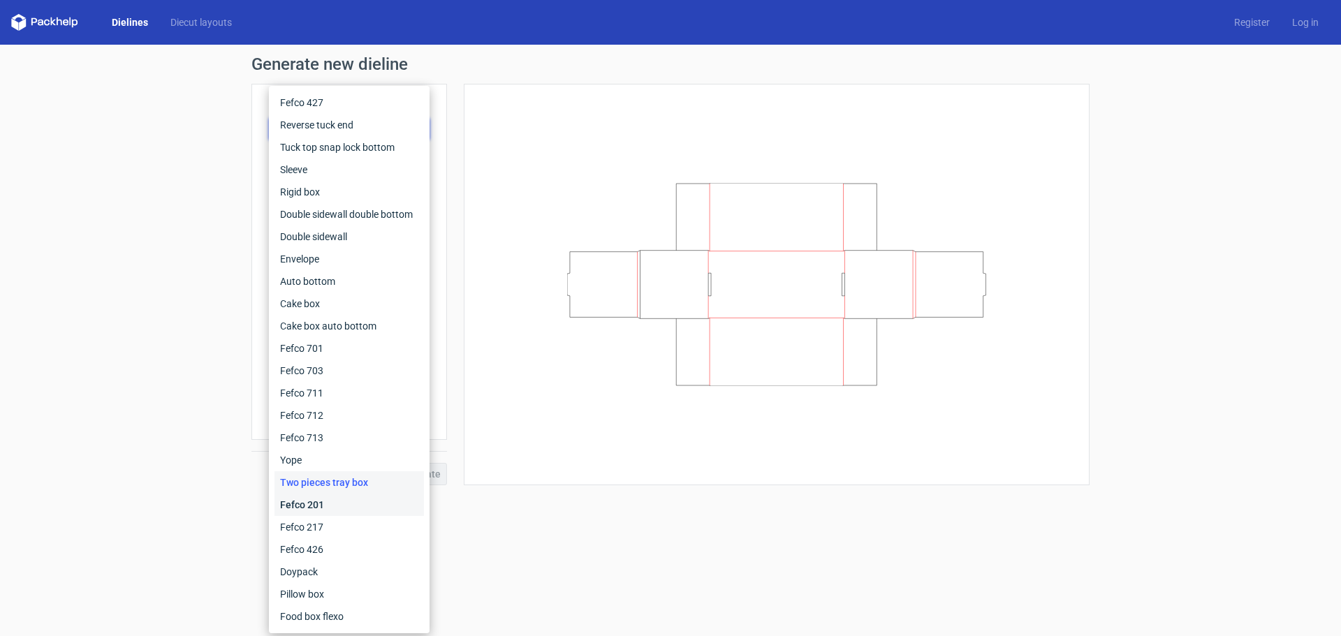
click at [304, 495] on div "Fefco 201" at bounding box center [348, 505] width 149 height 22
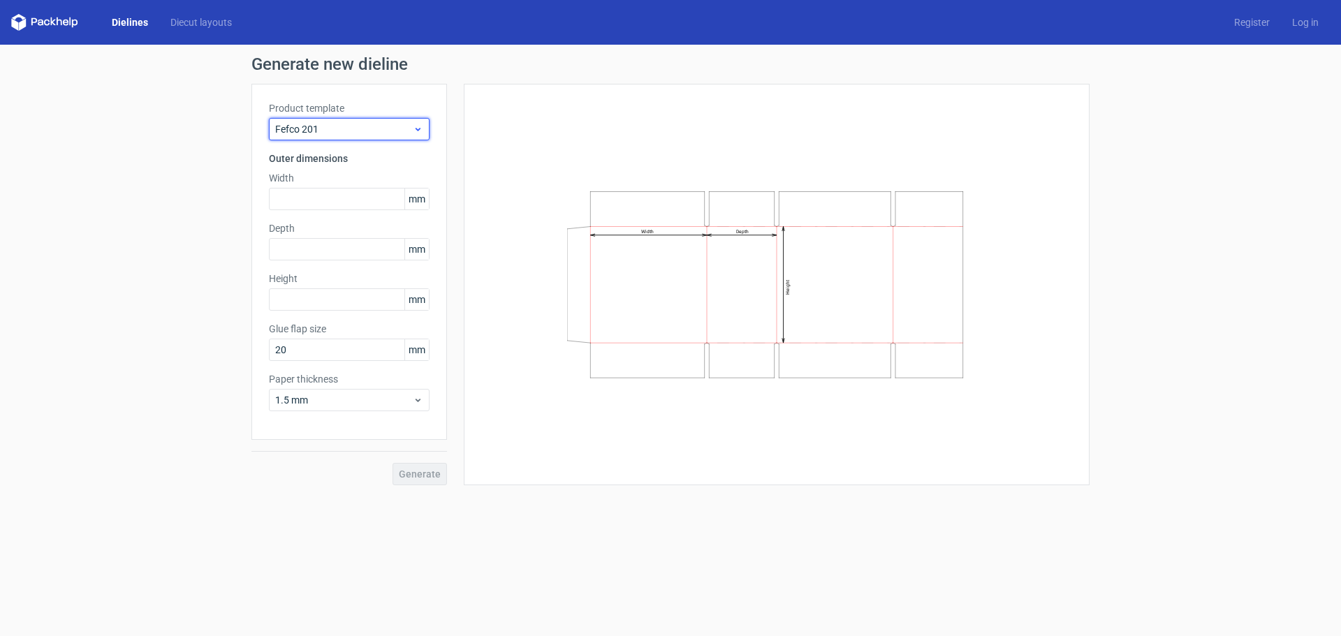
click at [365, 134] on span "Fefco 201" at bounding box center [344, 129] width 138 height 14
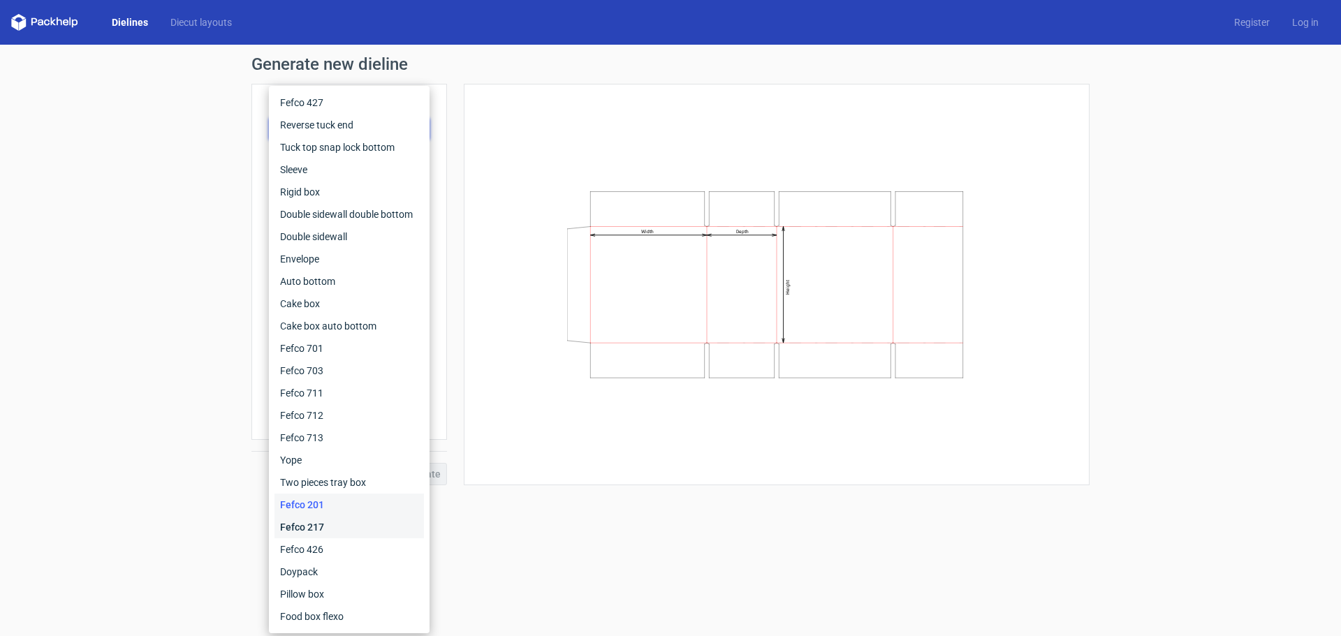
click at [307, 531] on div "Fefco 217" at bounding box center [348, 527] width 149 height 22
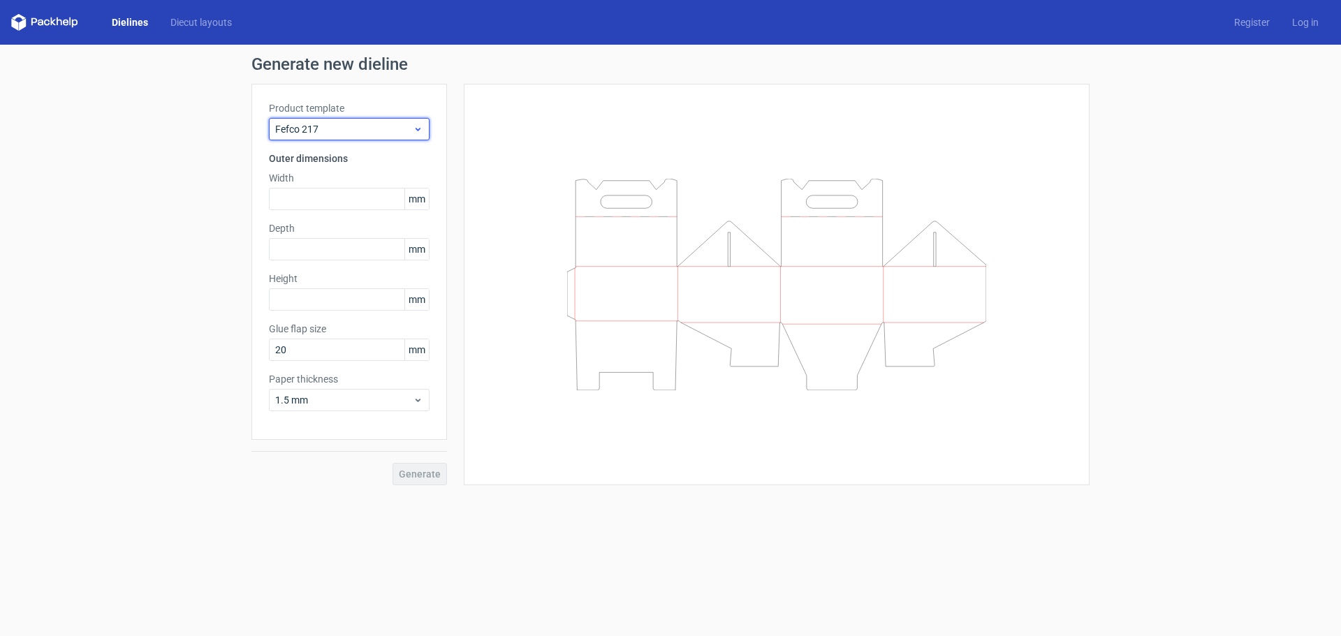
click at [360, 124] on span "Fefco 217" at bounding box center [344, 129] width 138 height 14
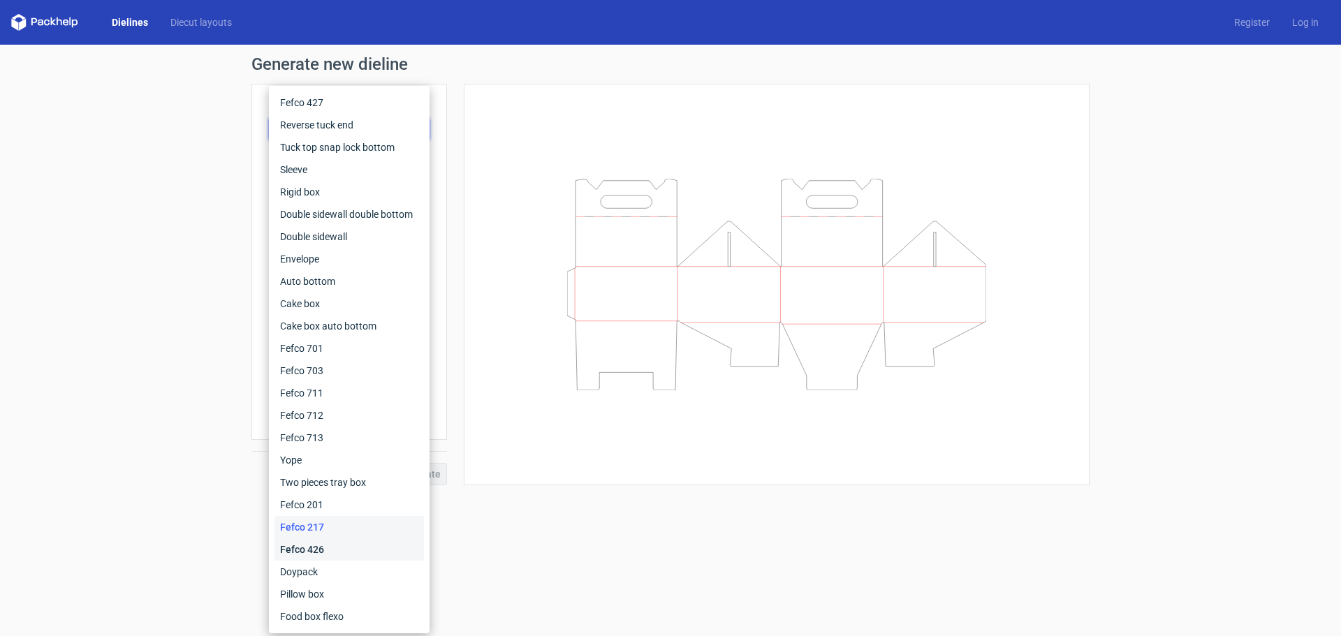
click at [289, 552] on div "Fefco 426" at bounding box center [348, 549] width 149 height 22
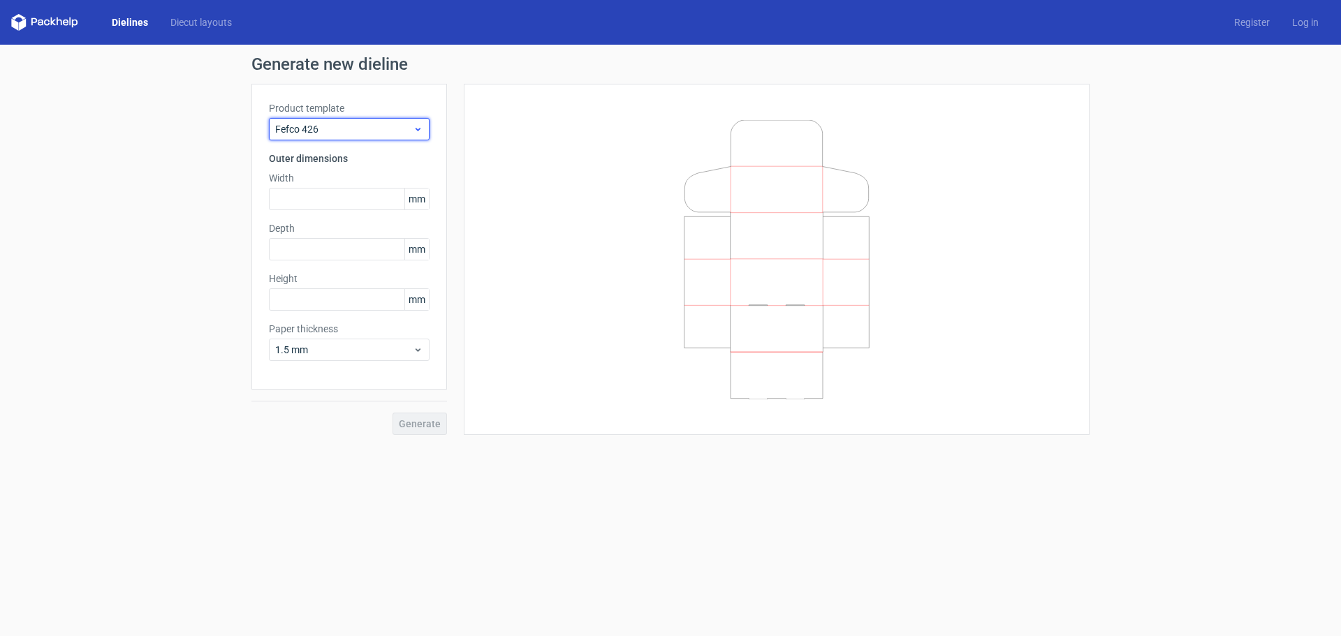
click at [389, 124] on span "Fefco 426" at bounding box center [344, 129] width 138 height 14
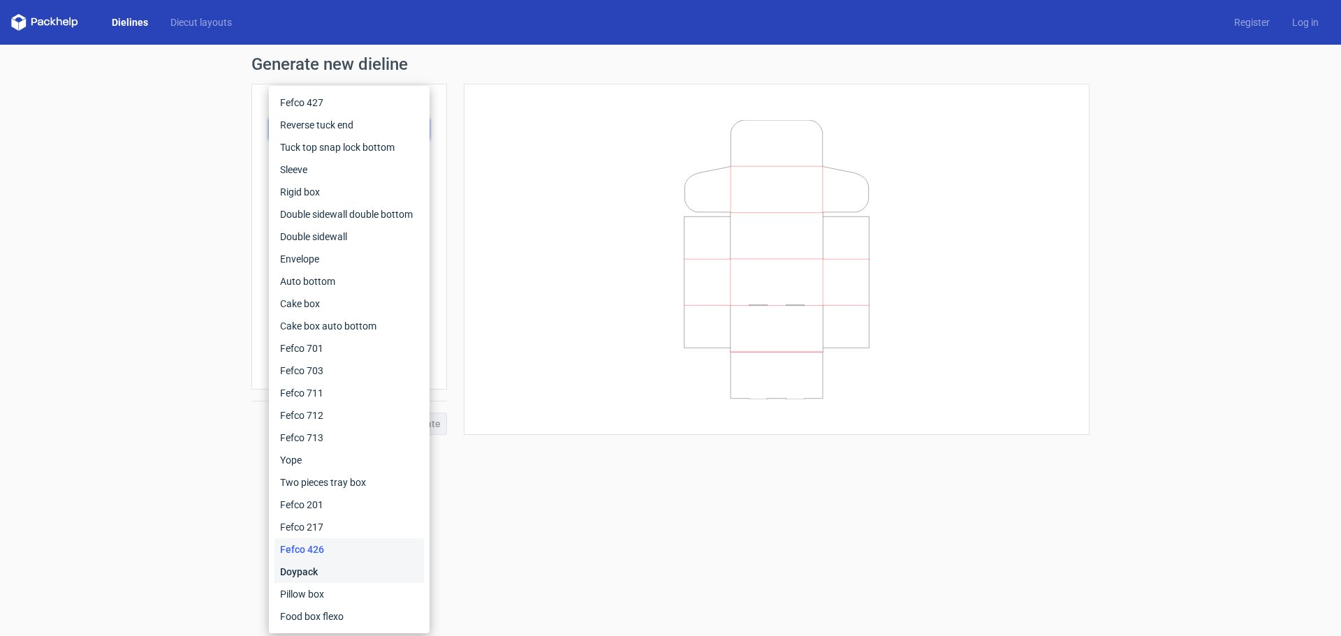
click at [293, 576] on div "Doypack" at bounding box center [348, 572] width 149 height 22
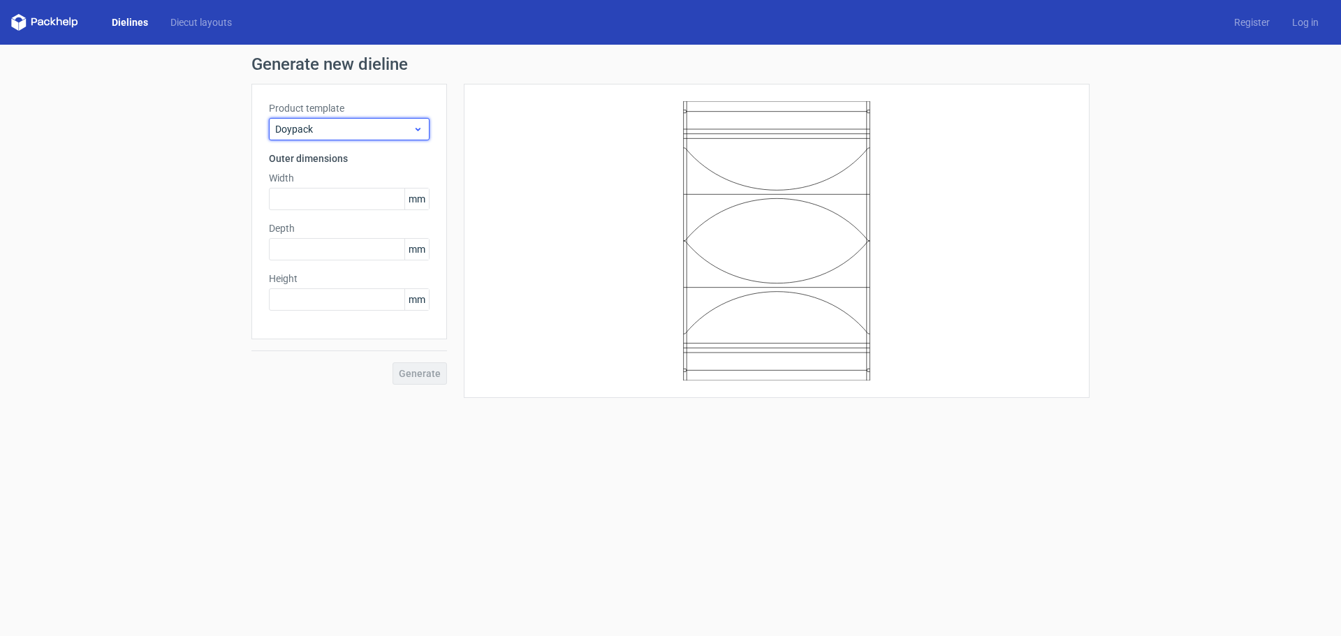
click at [348, 134] on span "Doypack" at bounding box center [344, 129] width 138 height 14
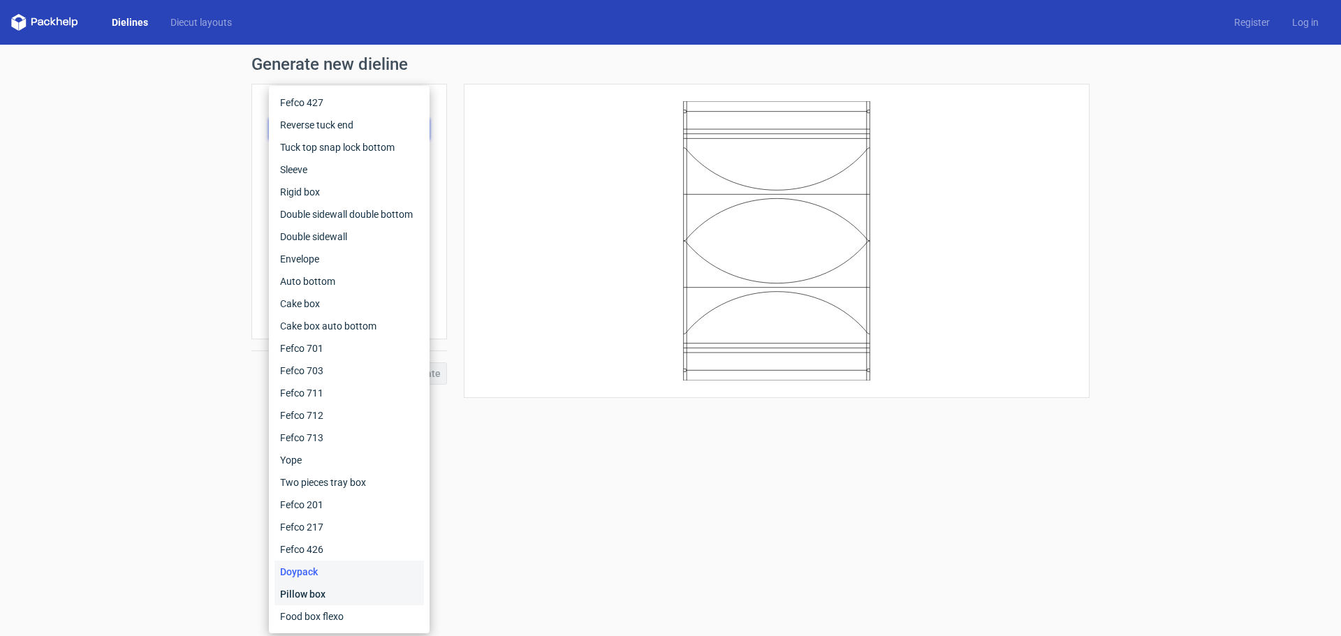
click at [311, 592] on div "Pillow box" at bounding box center [348, 594] width 149 height 22
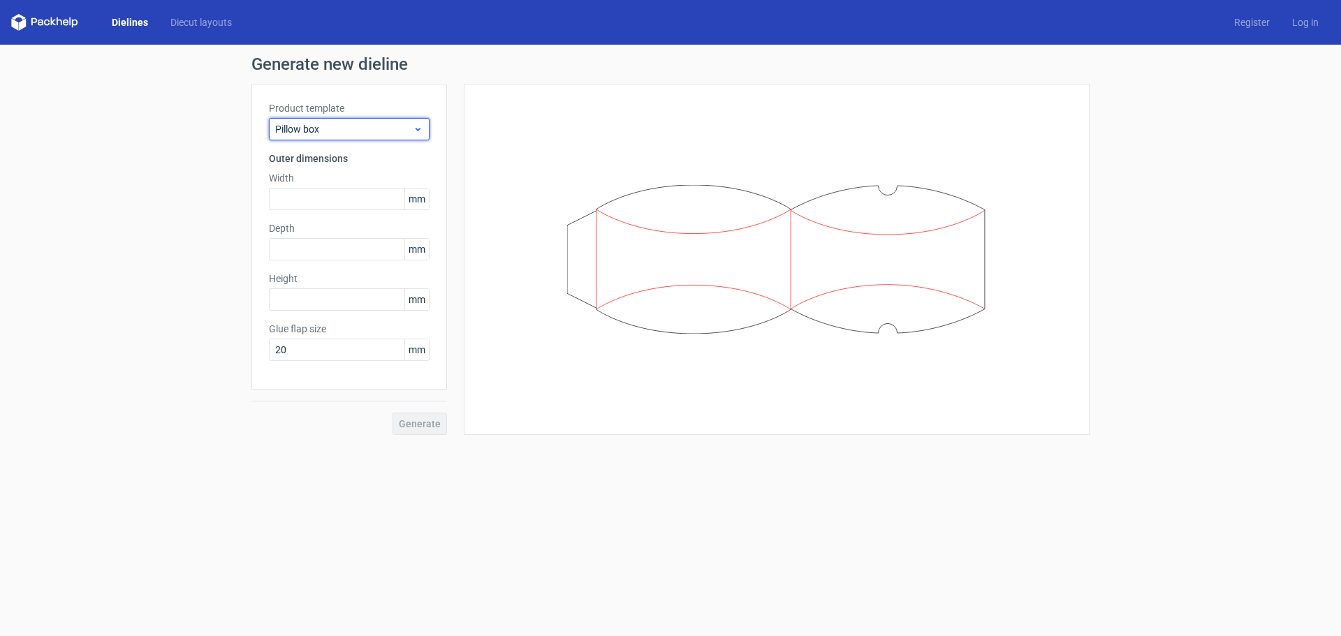
click at [388, 131] on span "Pillow box" at bounding box center [344, 129] width 138 height 14
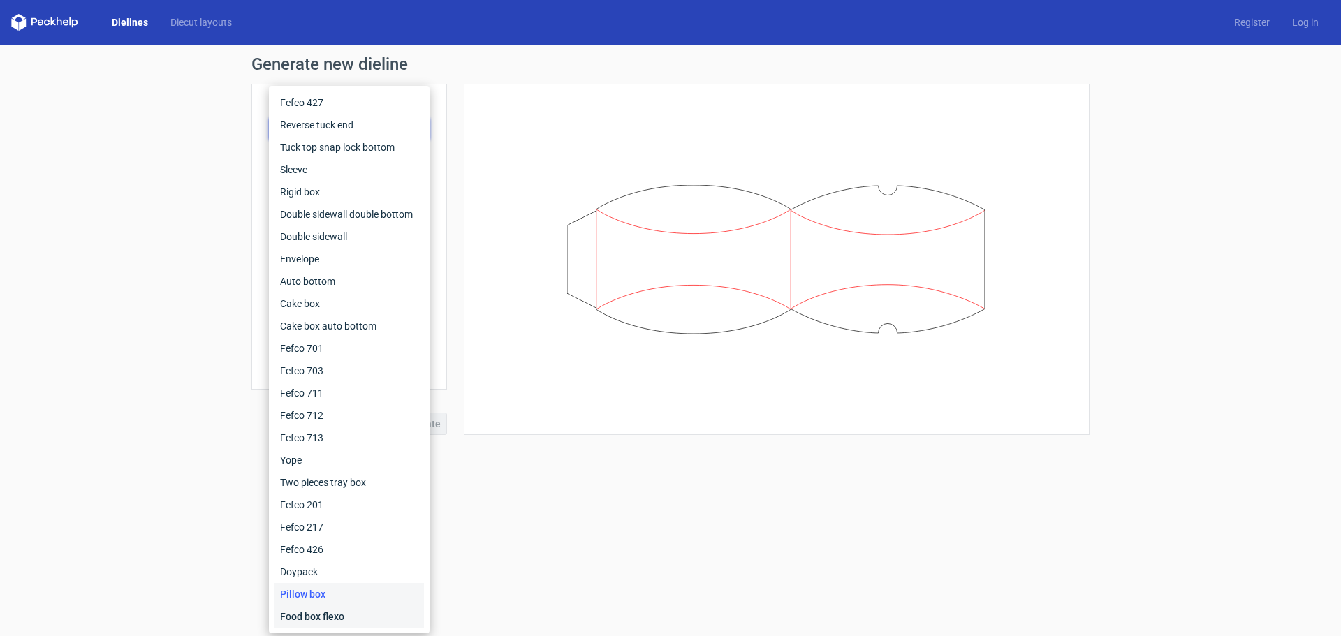
click at [288, 618] on div "Food box flexo" at bounding box center [348, 616] width 149 height 22
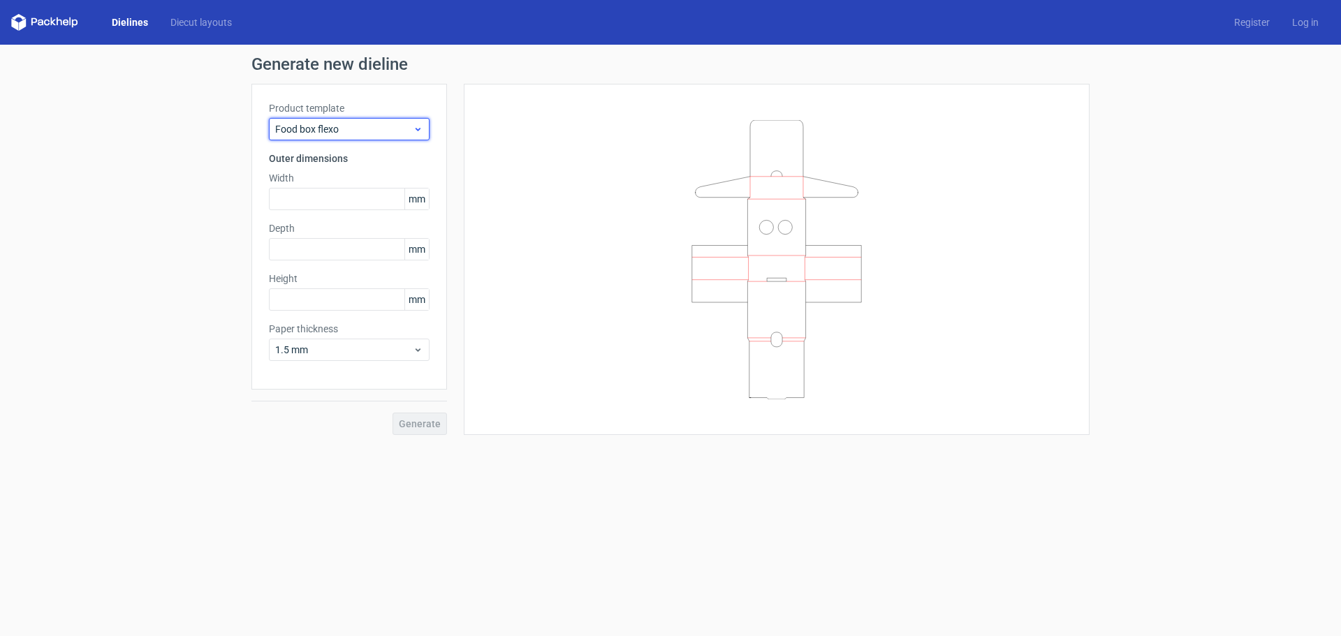
click at [368, 125] on span "Food box flexo" at bounding box center [344, 129] width 138 height 14
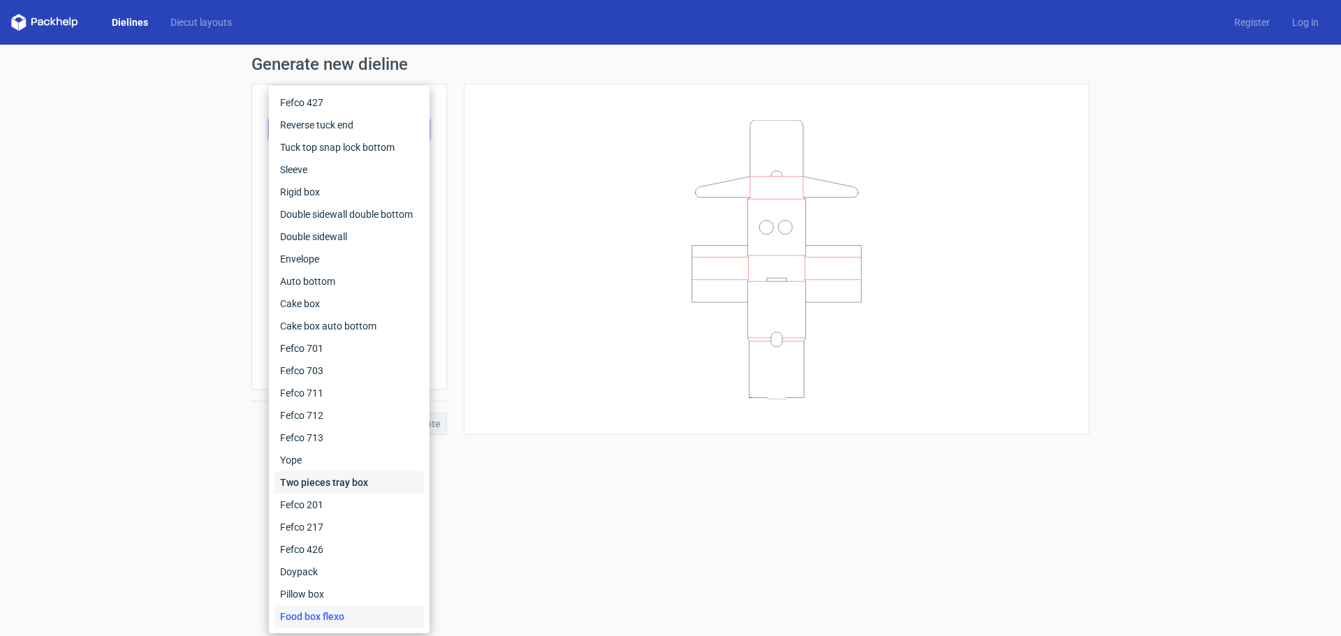
click at [321, 487] on div "Two pieces tray box" at bounding box center [348, 482] width 149 height 22
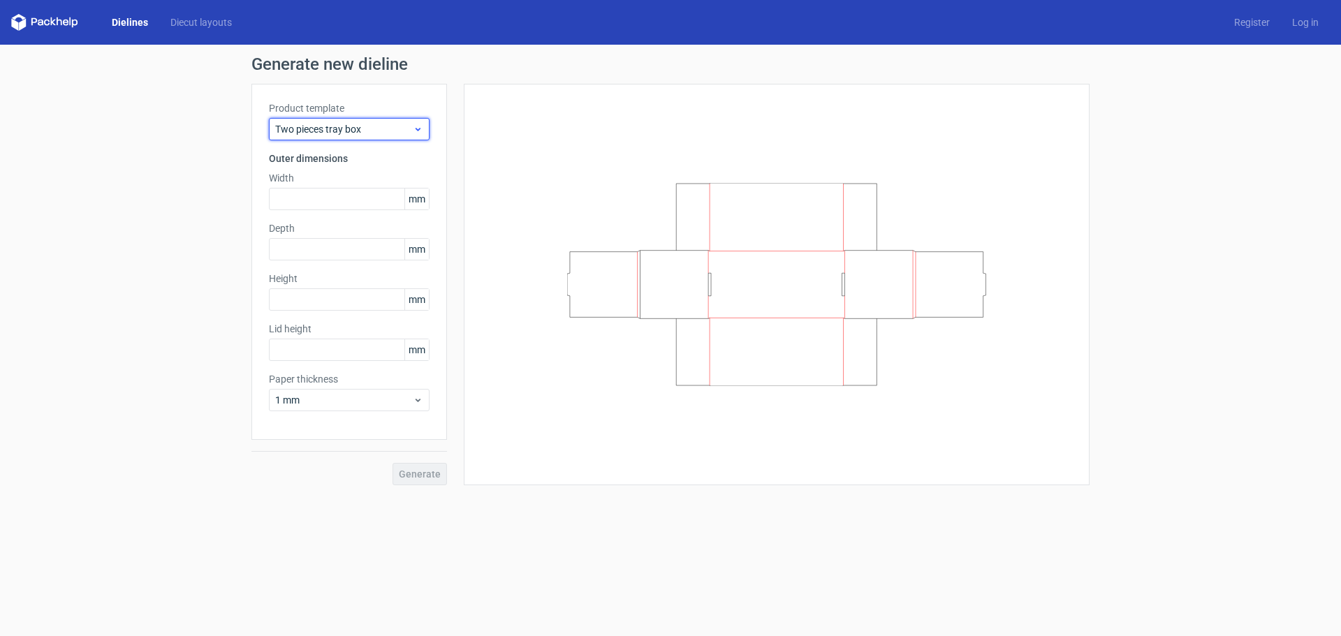
click at [344, 134] on span "Two pieces tray box" at bounding box center [344, 129] width 138 height 14
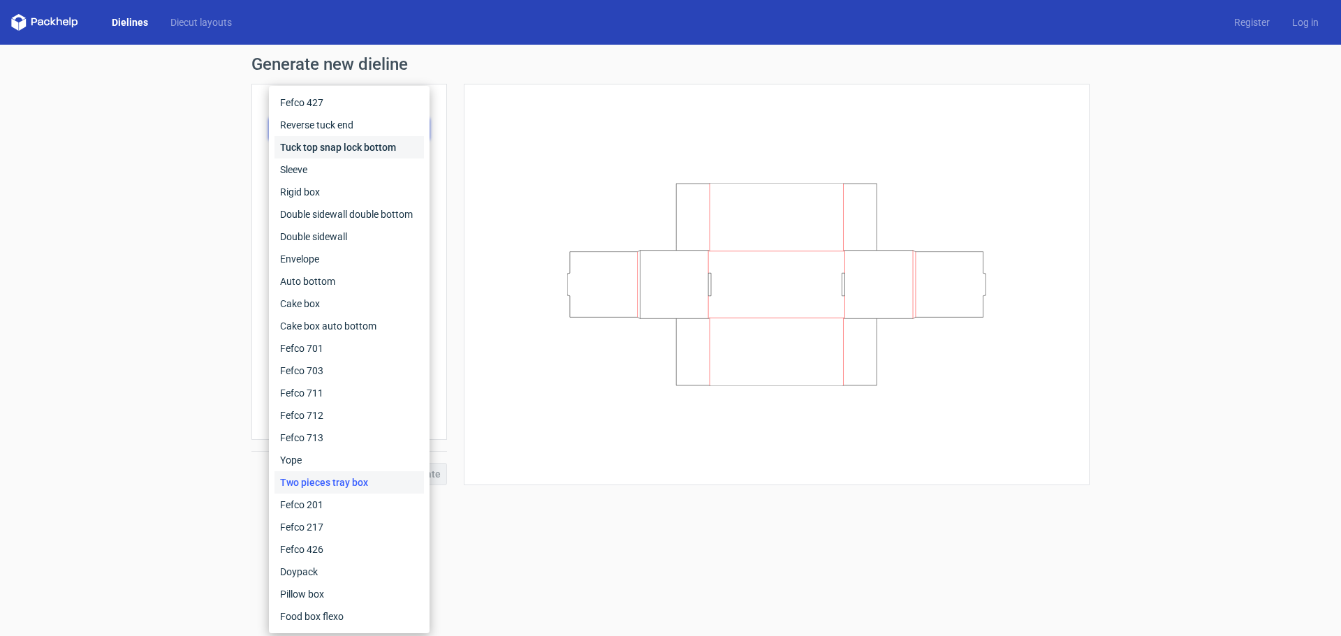
click at [307, 142] on div "Tuck top snap lock bottom" at bounding box center [348, 147] width 149 height 22
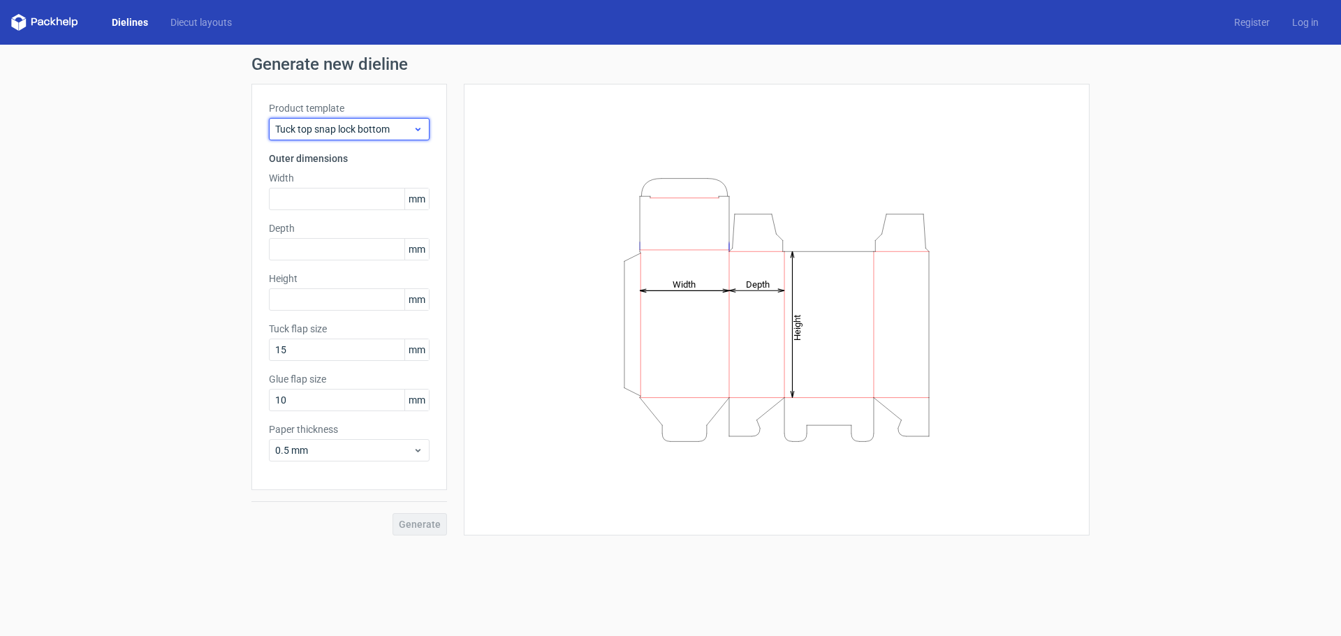
click at [370, 133] on span "Tuck top snap lock bottom" at bounding box center [344, 129] width 138 height 14
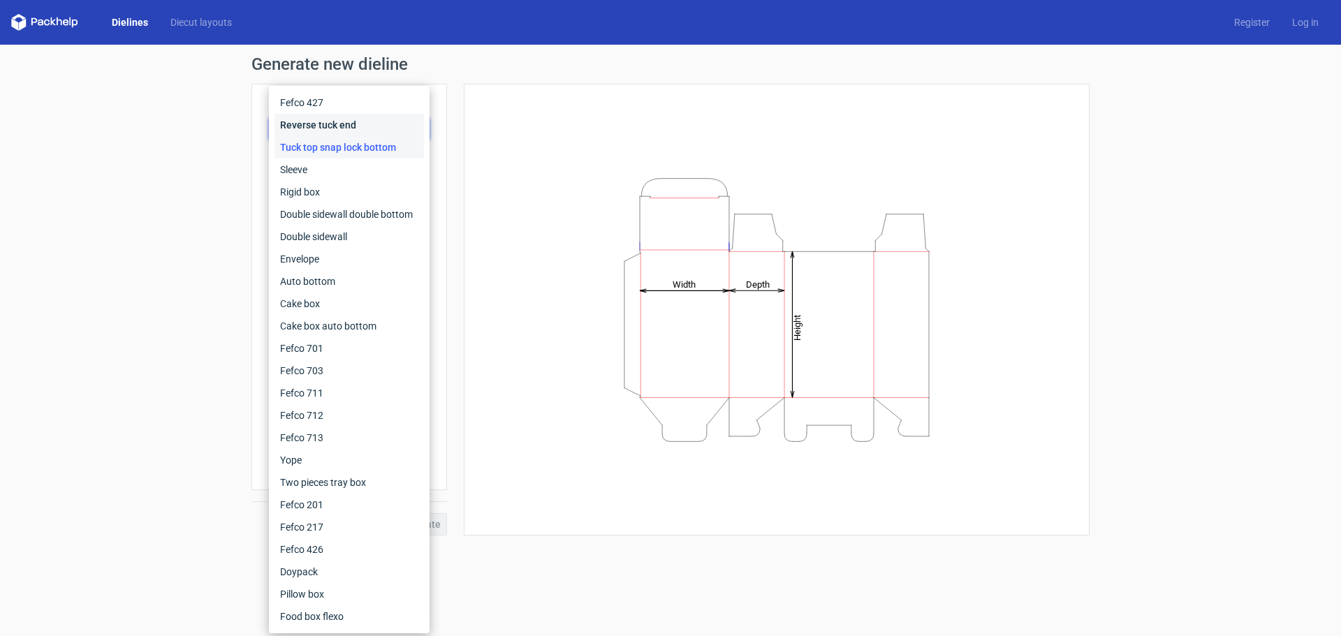
click at [325, 128] on div "Reverse tuck end" at bounding box center [348, 125] width 149 height 22
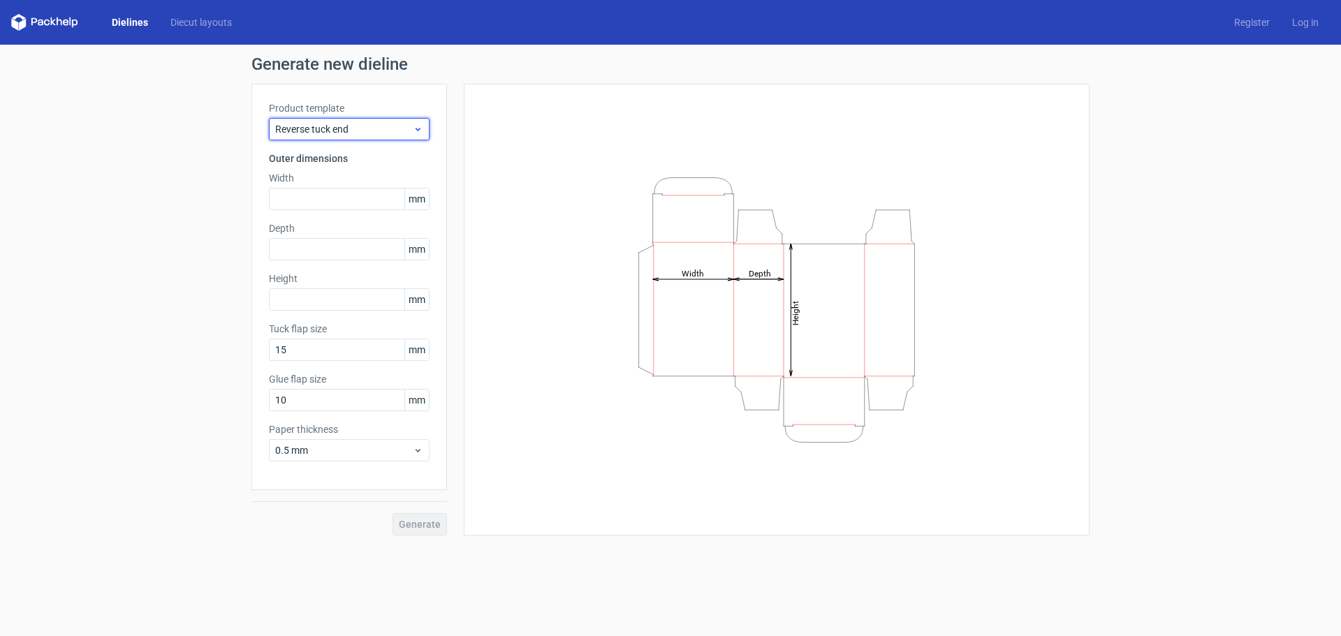
click at [338, 129] on span "Reverse tuck end" at bounding box center [344, 129] width 138 height 14
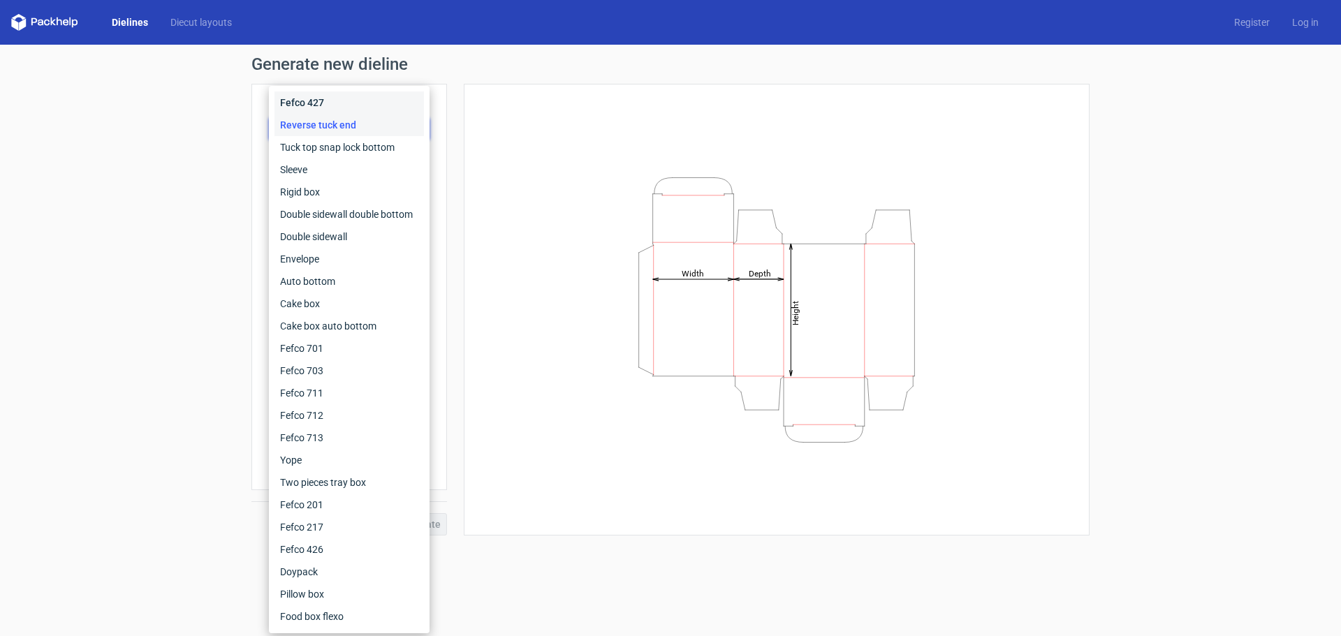
click at [299, 105] on div "Fefco 427" at bounding box center [348, 102] width 149 height 22
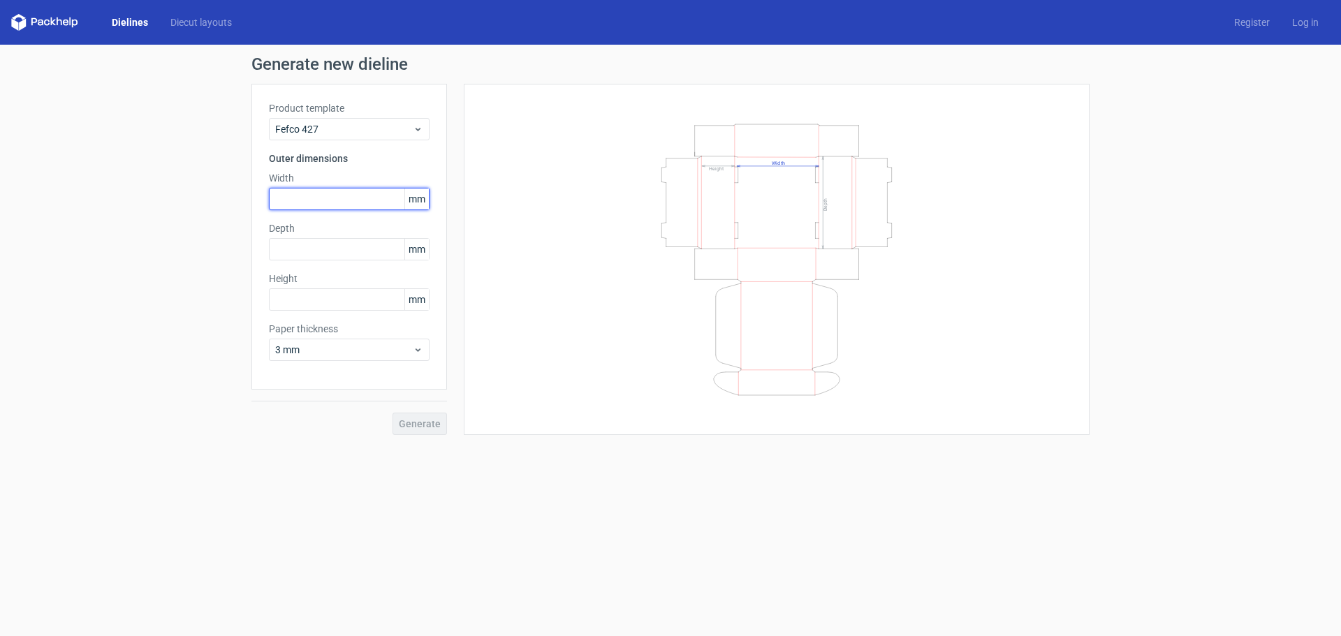
click at [334, 199] on input "text" at bounding box center [349, 199] width 161 height 22
click at [322, 254] on div "Depth mm" at bounding box center [349, 240] width 161 height 39
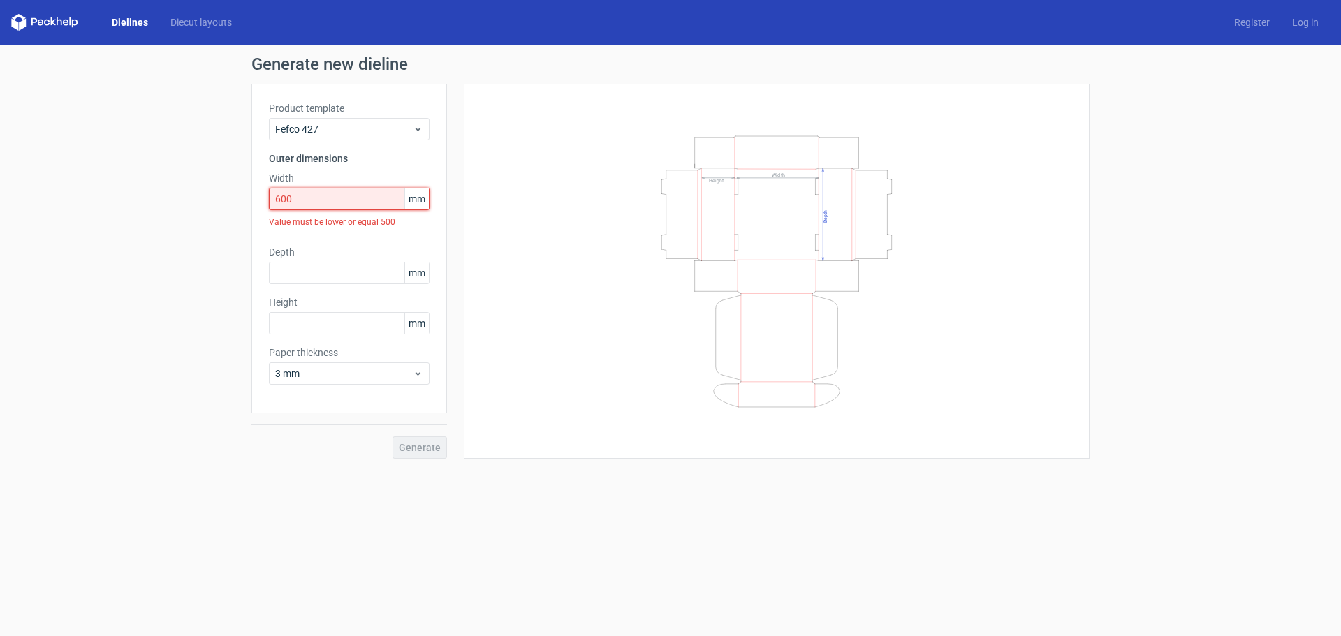
click at [315, 205] on input "600" at bounding box center [349, 199] width 161 height 22
drag, startPoint x: 284, startPoint y: 200, endPoint x: 247, endPoint y: 205, distance: 38.0
click at [247, 205] on div "Generate new dieline Product template Fefco 427 Outer dimensions Width 600 mm V…" at bounding box center [670, 257] width 1341 height 425
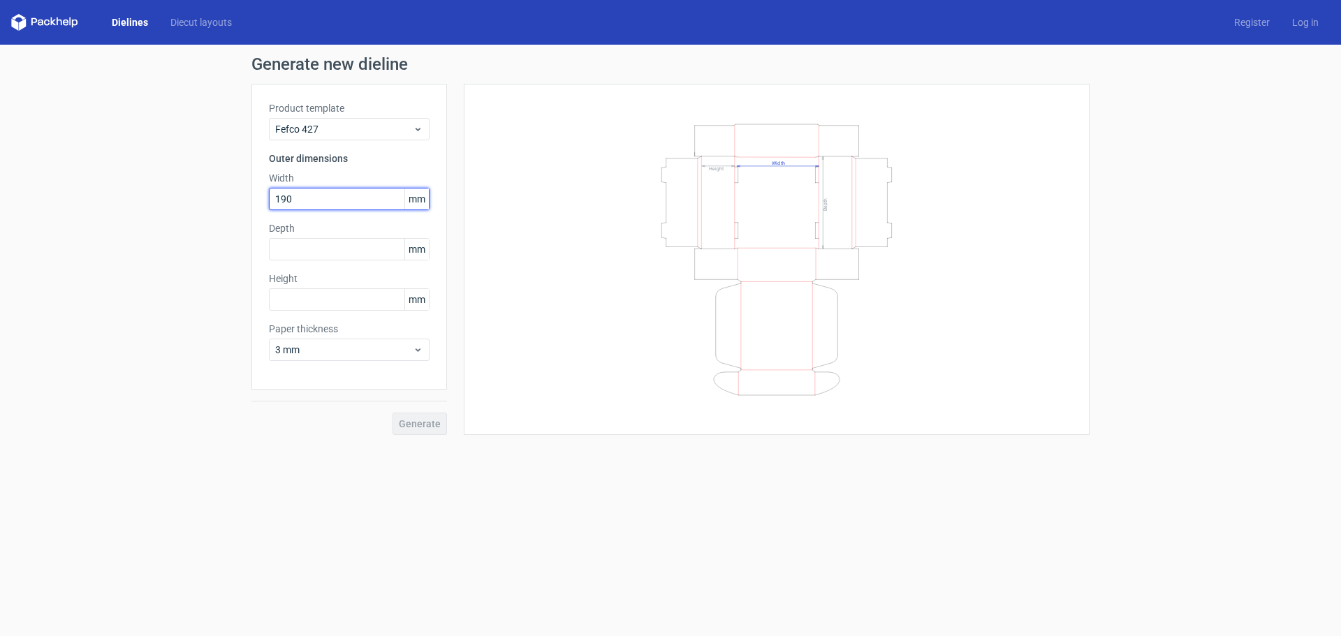
type input "190"
click at [314, 251] on input "text" at bounding box center [349, 249] width 161 height 22
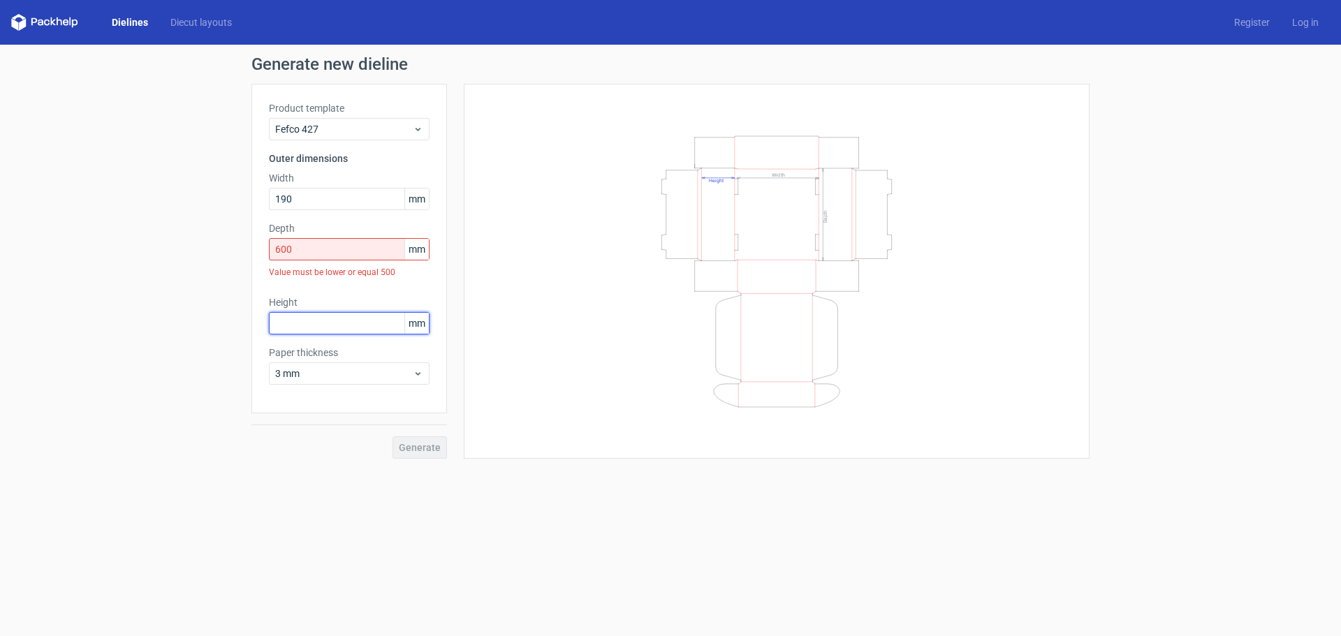
click at [307, 304] on div "Height mm" at bounding box center [349, 314] width 161 height 39
click at [310, 247] on input "600" at bounding box center [349, 249] width 161 height 22
click at [330, 321] on input "text" at bounding box center [349, 323] width 161 height 22
click at [334, 376] on span "3 mm" at bounding box center [344, 374] width 138 height 14
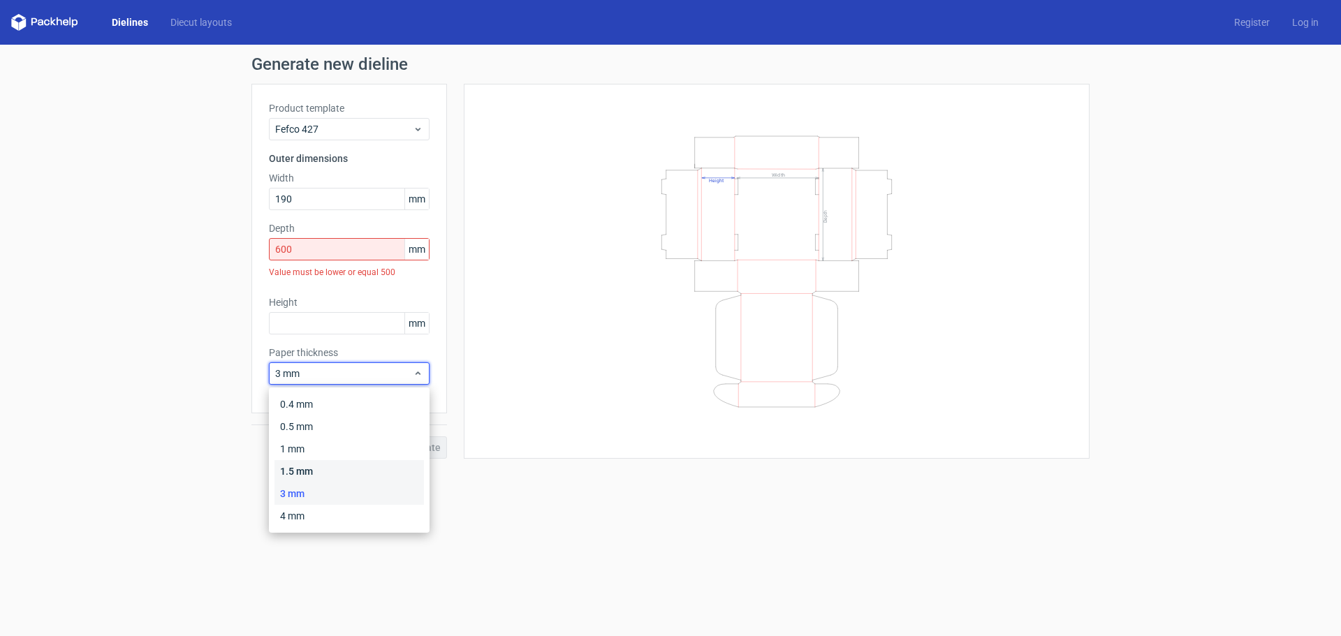
click at [286, 473] on div "1.5 mm" at bounding box center [348, 471] width 149 height 22
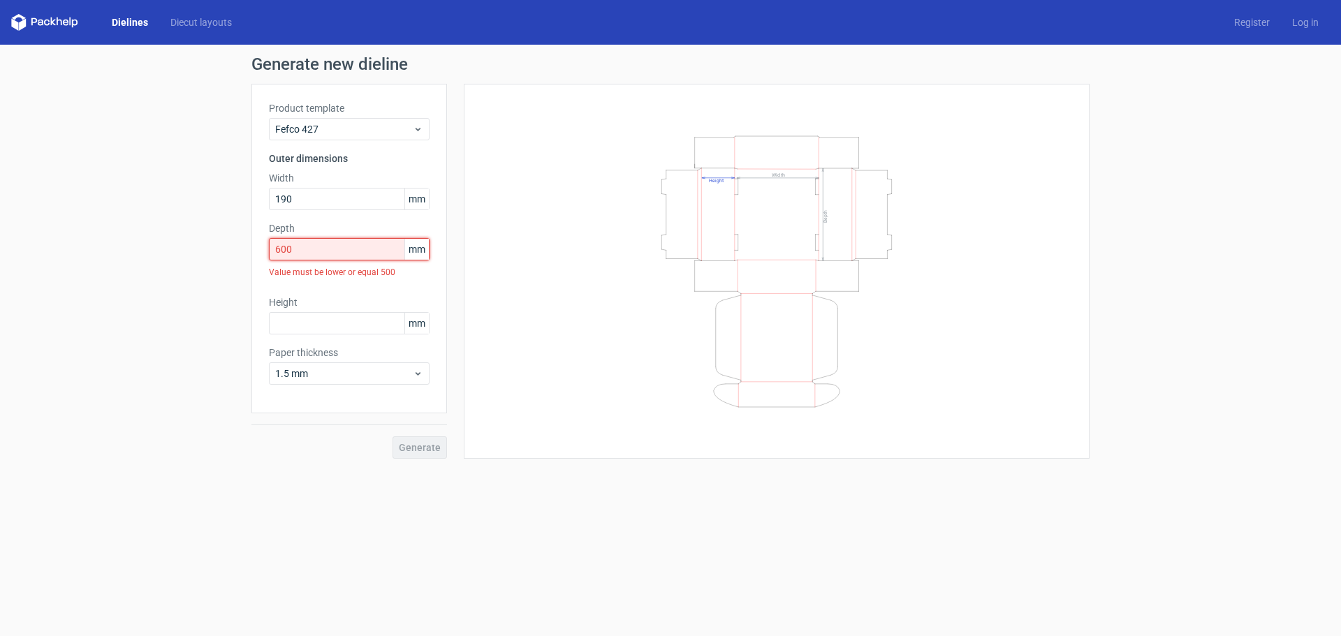
click at [319, 258] on input "600" at bounding box center [349, 249] width 161 height 22
drag, startPoint x: 306, startPoint y: 251, endPoint x: 230, endPoint y: 255, distance: 76.2
click at [230, 255] on div "Generate new dieline Product template Fefco 427 Outer dimensions Width 190 mm D…" at bounding box center [670, 257] width 1341 height 425
type input "50"
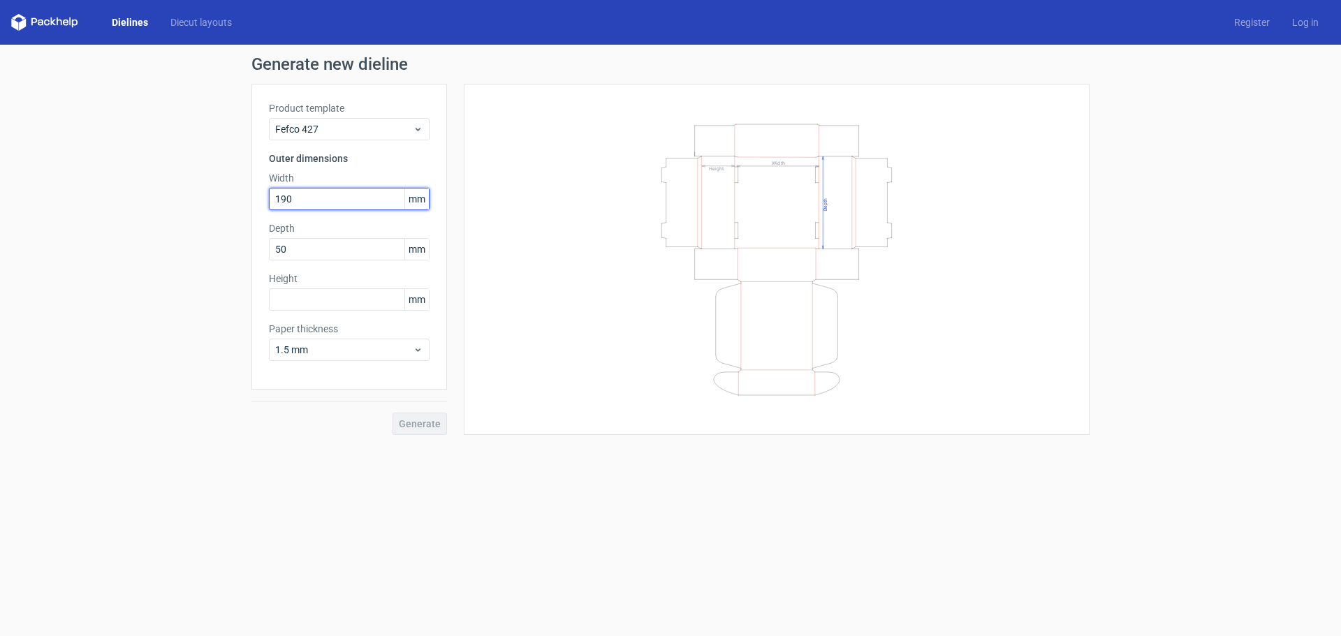
click at [317, 191] on input "190" at bounding box center [349, 199] width 161 height 22
click at [300, 251] on input "50" at bounding box center [349, 249] width 161 height 22
click at [319, 208] on input "190" at bounding box center [349, 199] width 161 height 22
click at [304, 260] on div "Product template Fefco 427 Outer dimensions Width 190 mm Depth 50 mm Height mm …" at bounding box center [349, 237] width 196 height 306
